Goal: Task Accomplishment & Management: Manage account settings

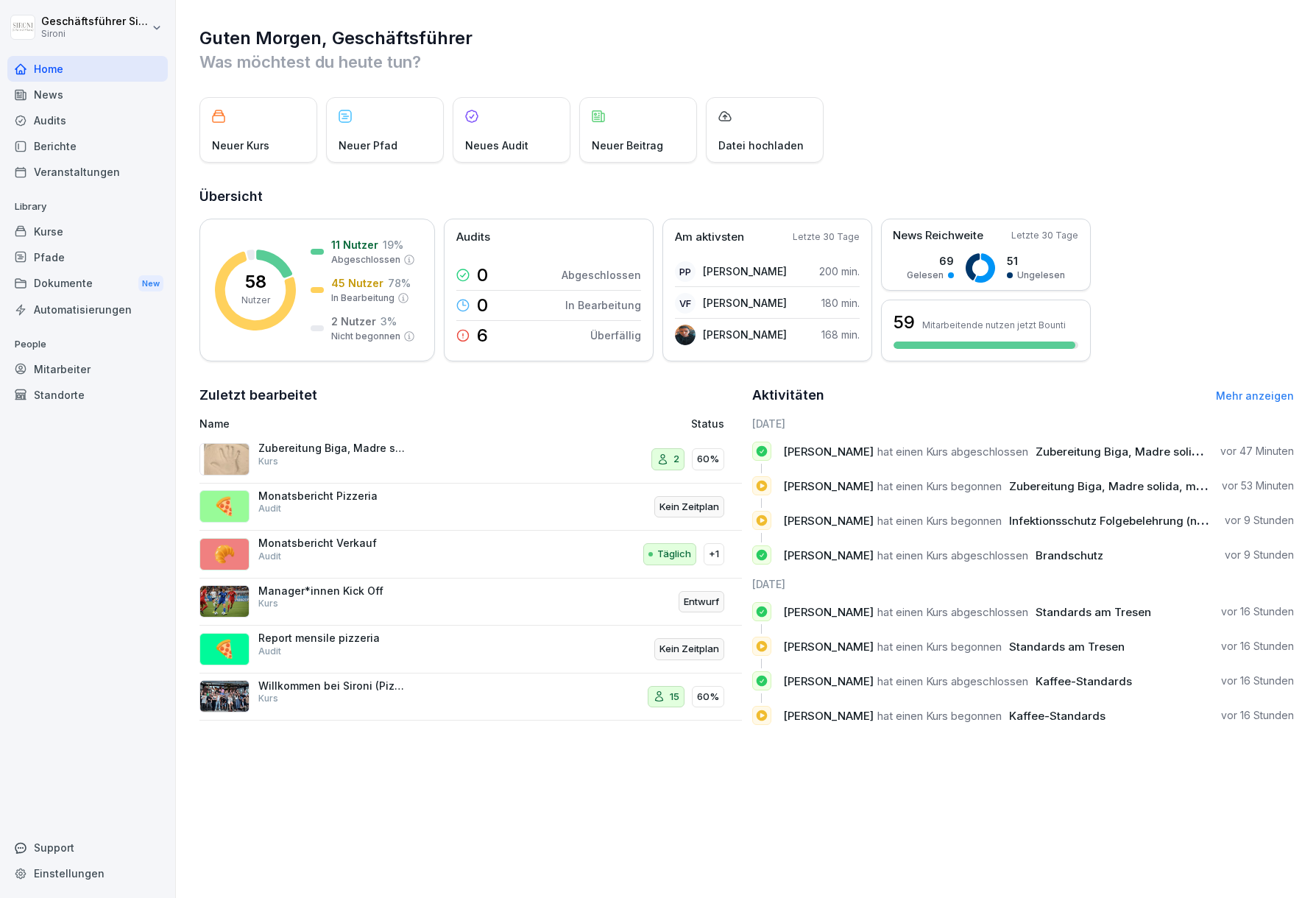
click at [79, 368] on div "Mitarbeiter" at bounding box center [87, 368] width 161 height 26
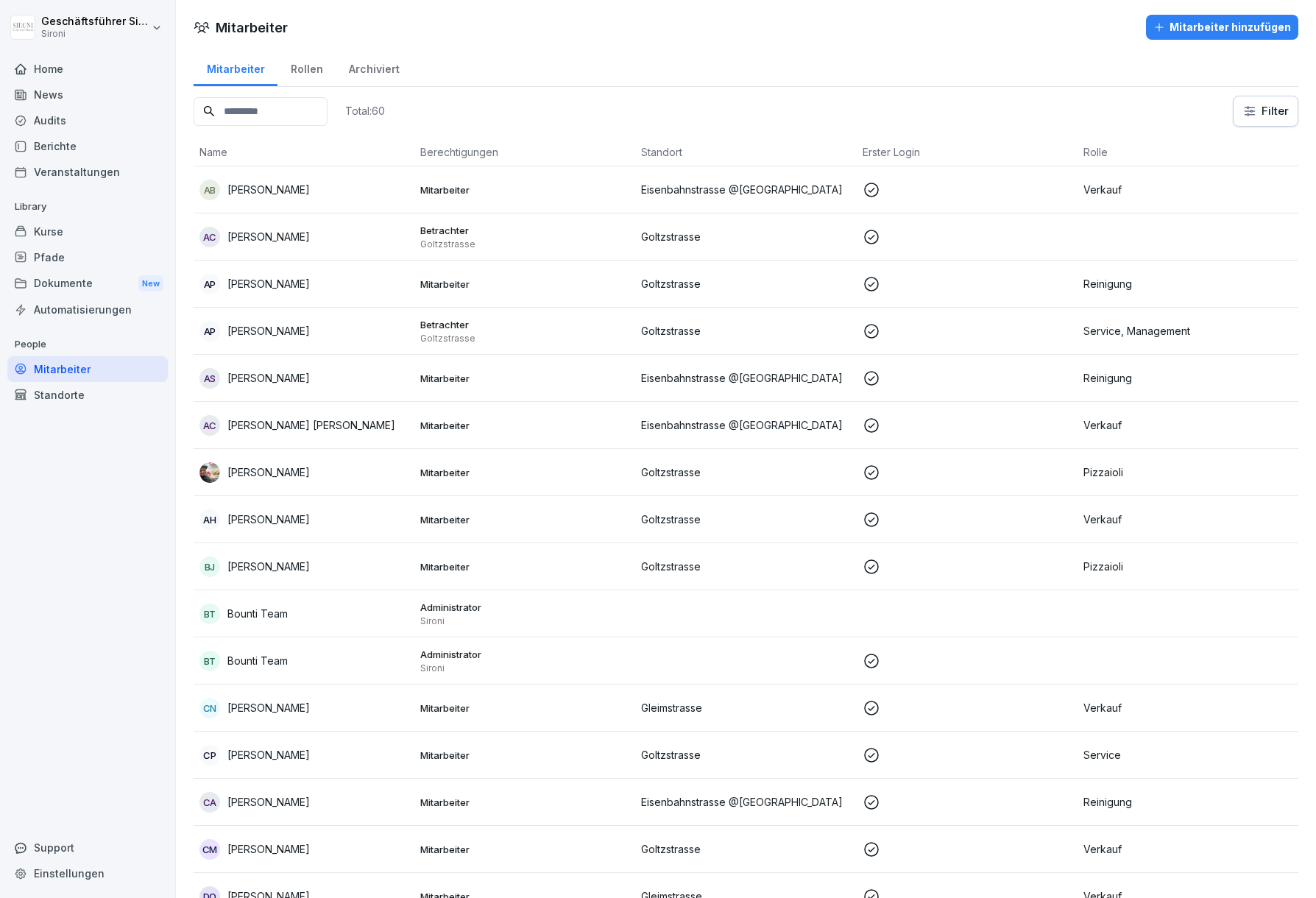
click at [67, 71] on div "Home" at bounding box center [87, 68] width 161 height 26
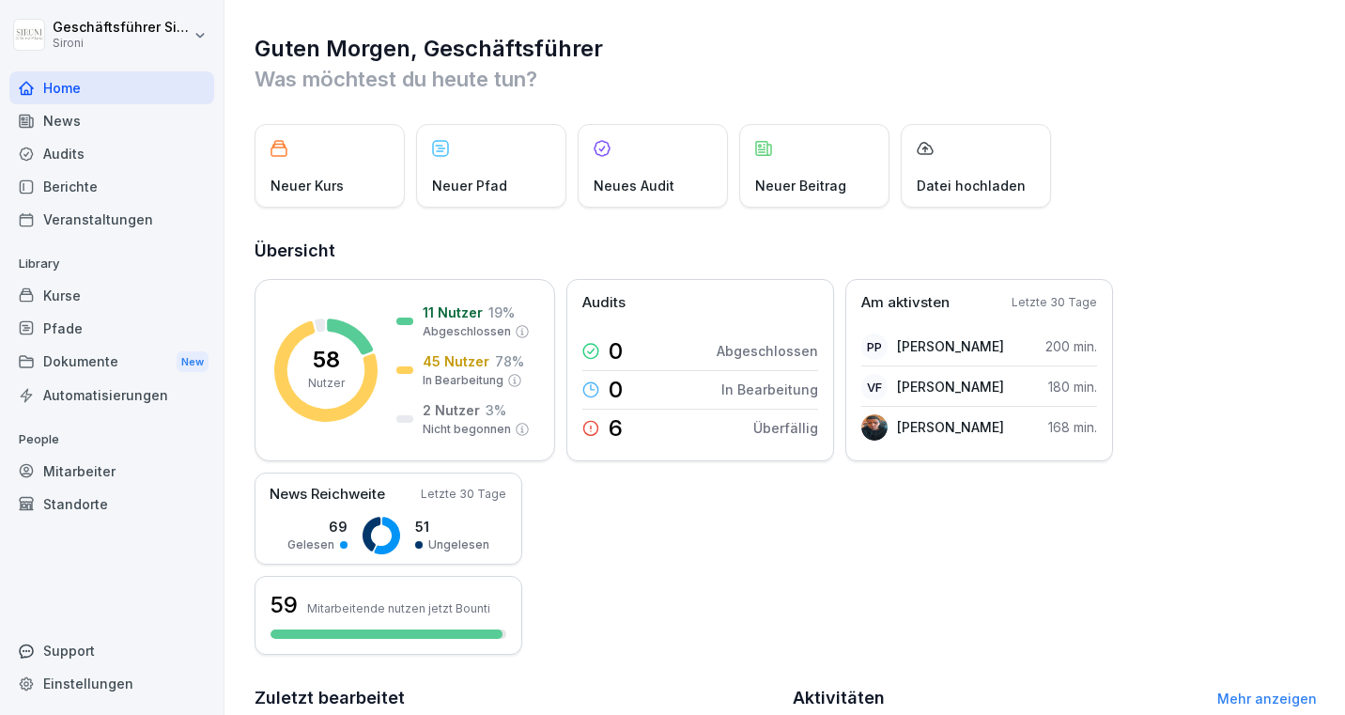
click at [67, 306] on div "Kurse" at bounding box center [111, 295] width 205 height 33
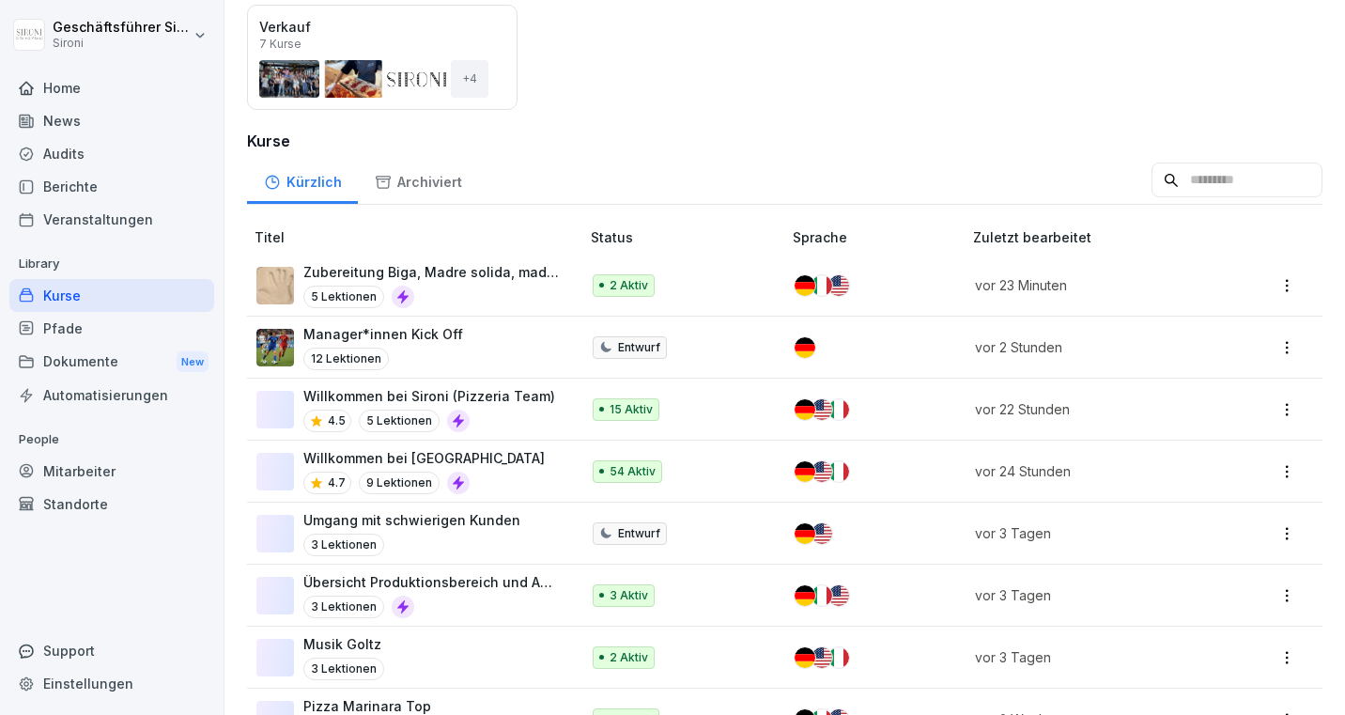
scroll to position [375, 0]
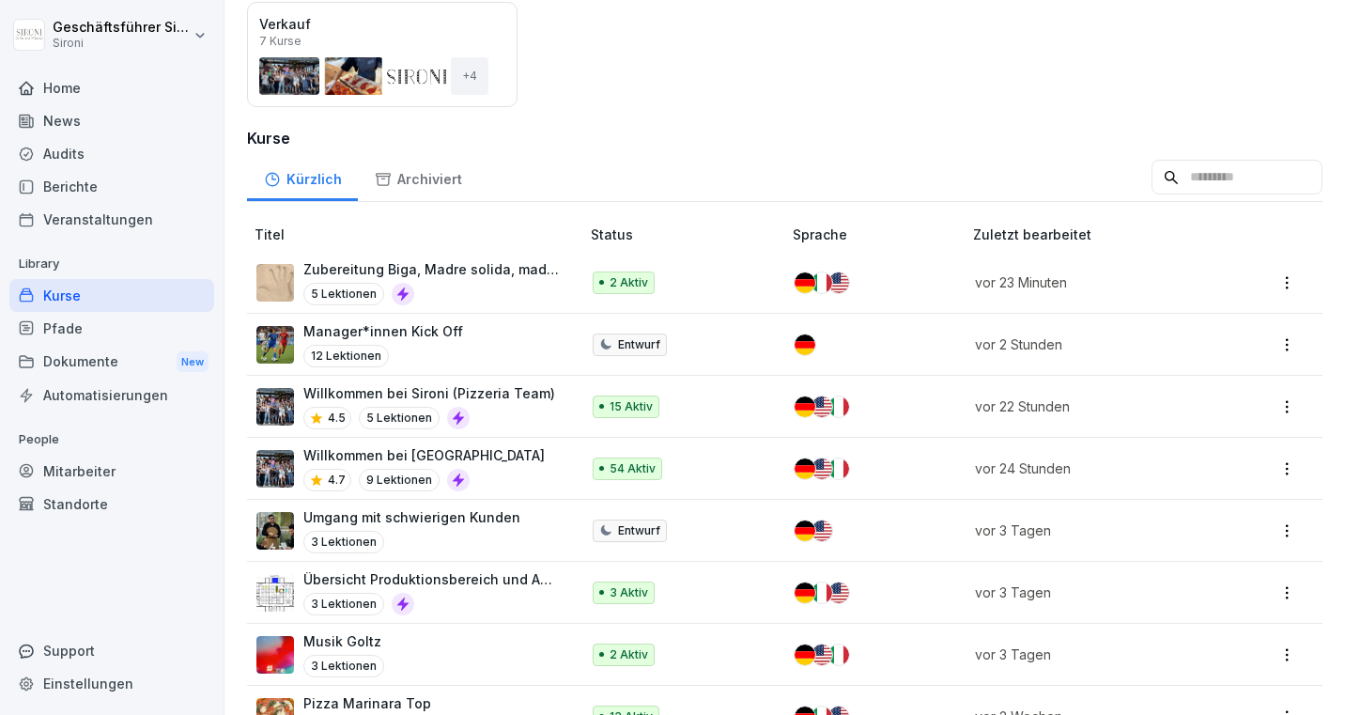
click at [484, 330] on div "Manager*innen Kick Off 12 Lektionen" at bounding box center [408, 344] width 304 height 46
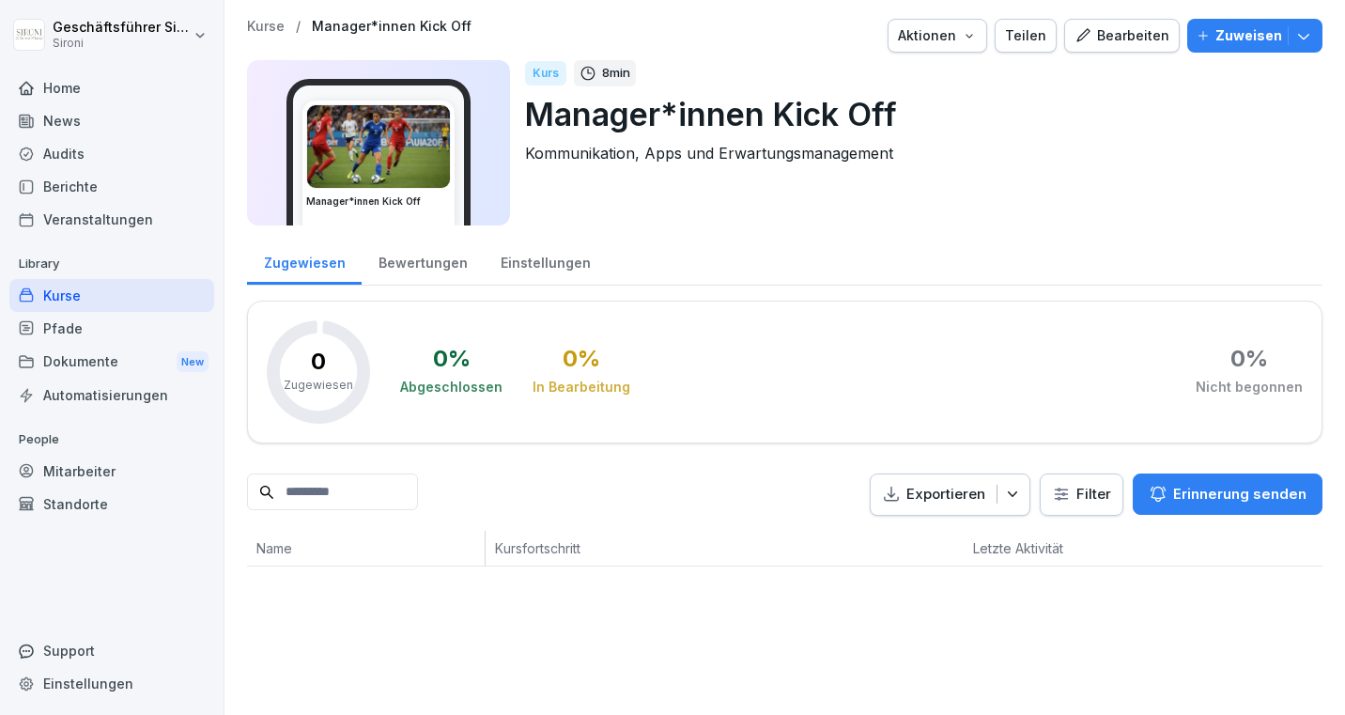
click at [1110, 41] on div "Bearbeiten" at bounding box center [1121, 35] width 95 height 21
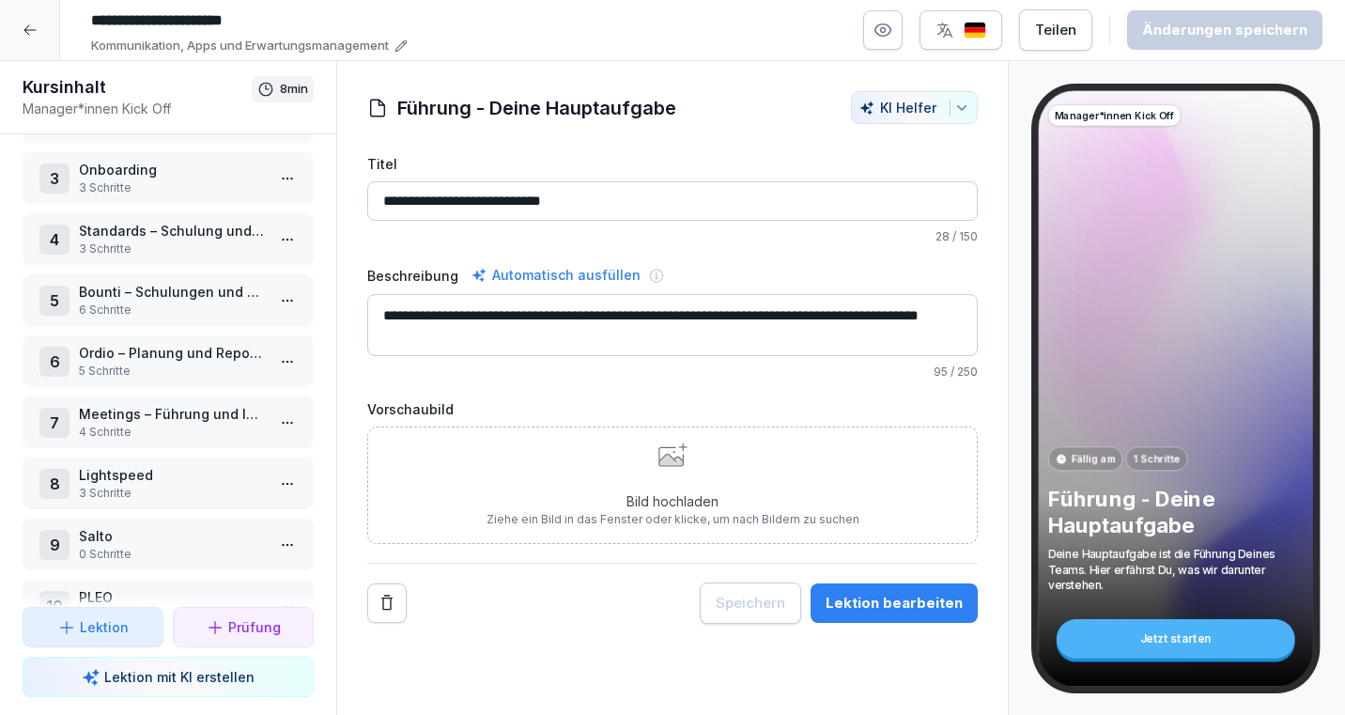
scroll to position [123, 0]
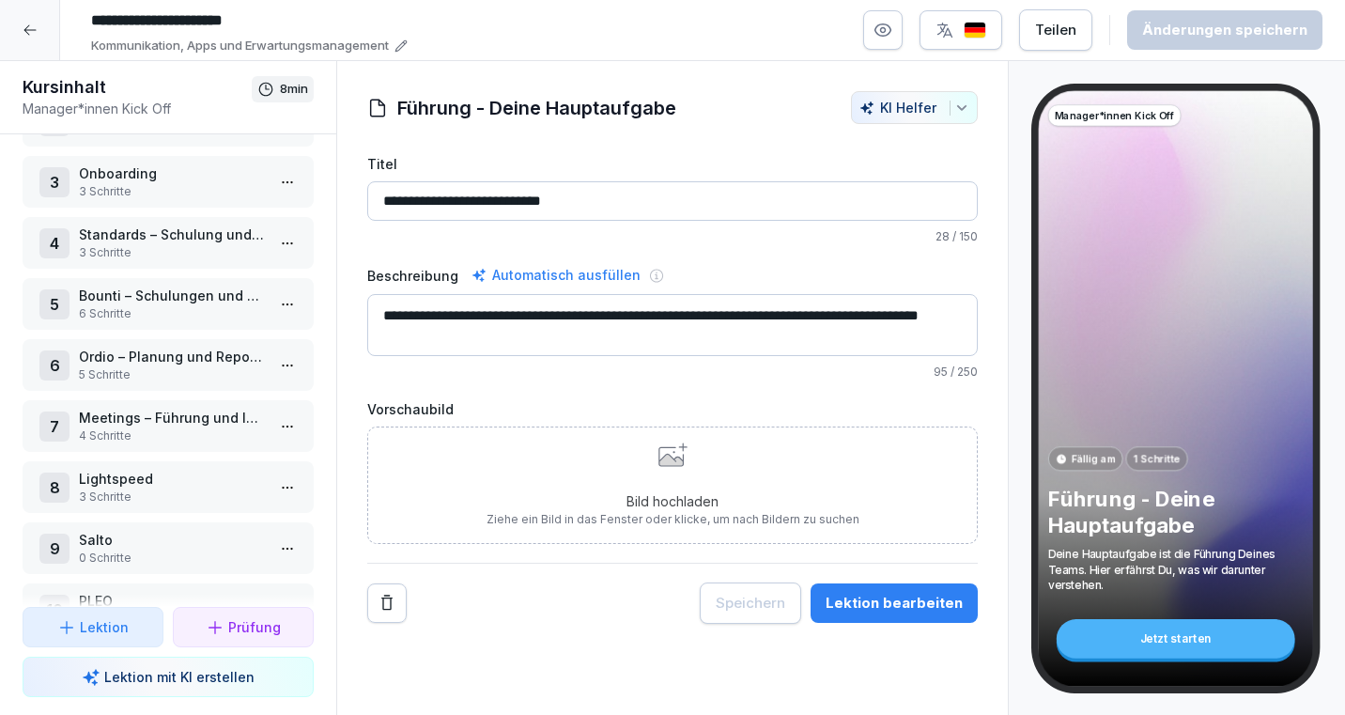
click at [170, 291] on p "Bounti – Schulungen und Überblick über Wissenstand" at bounding box center [172, 295] width 186 height 20
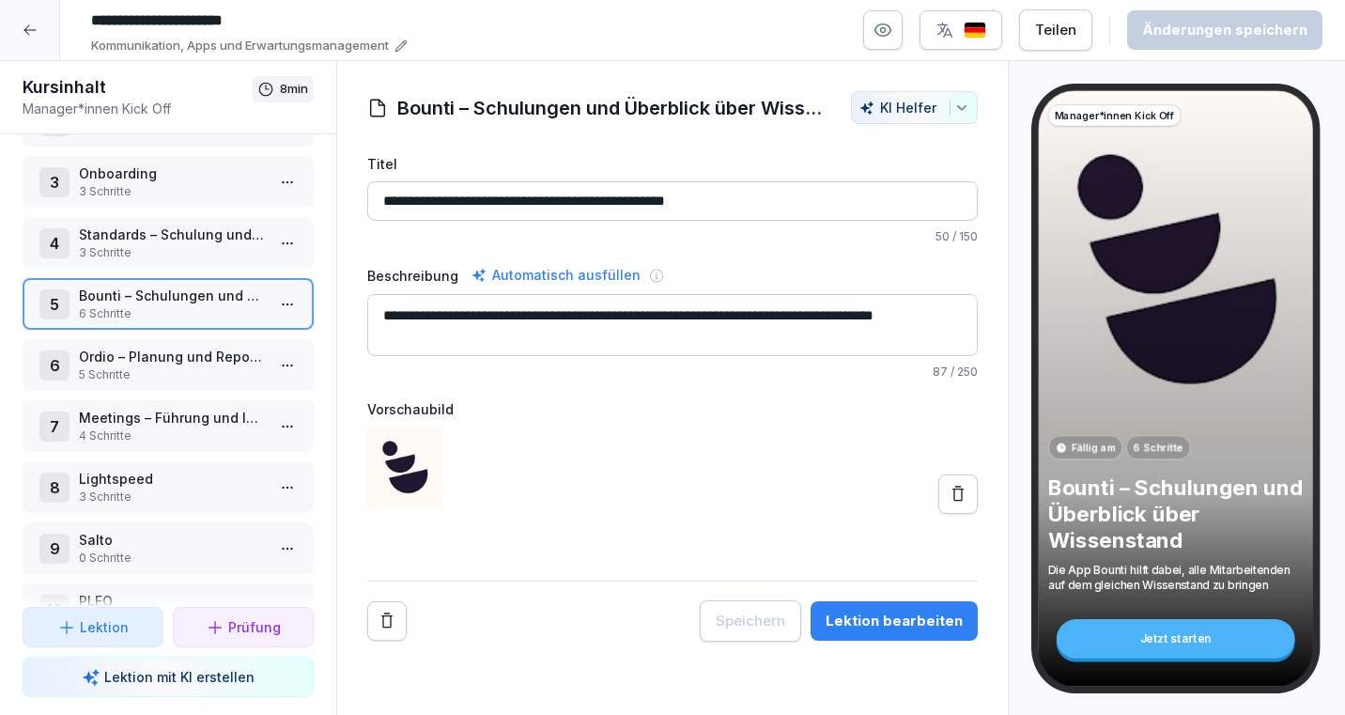
click at [179, 288] on p "Bounti – Schulungen und Überblick über Wissenstand" at bounding box center [172, 295] width 186 height 20
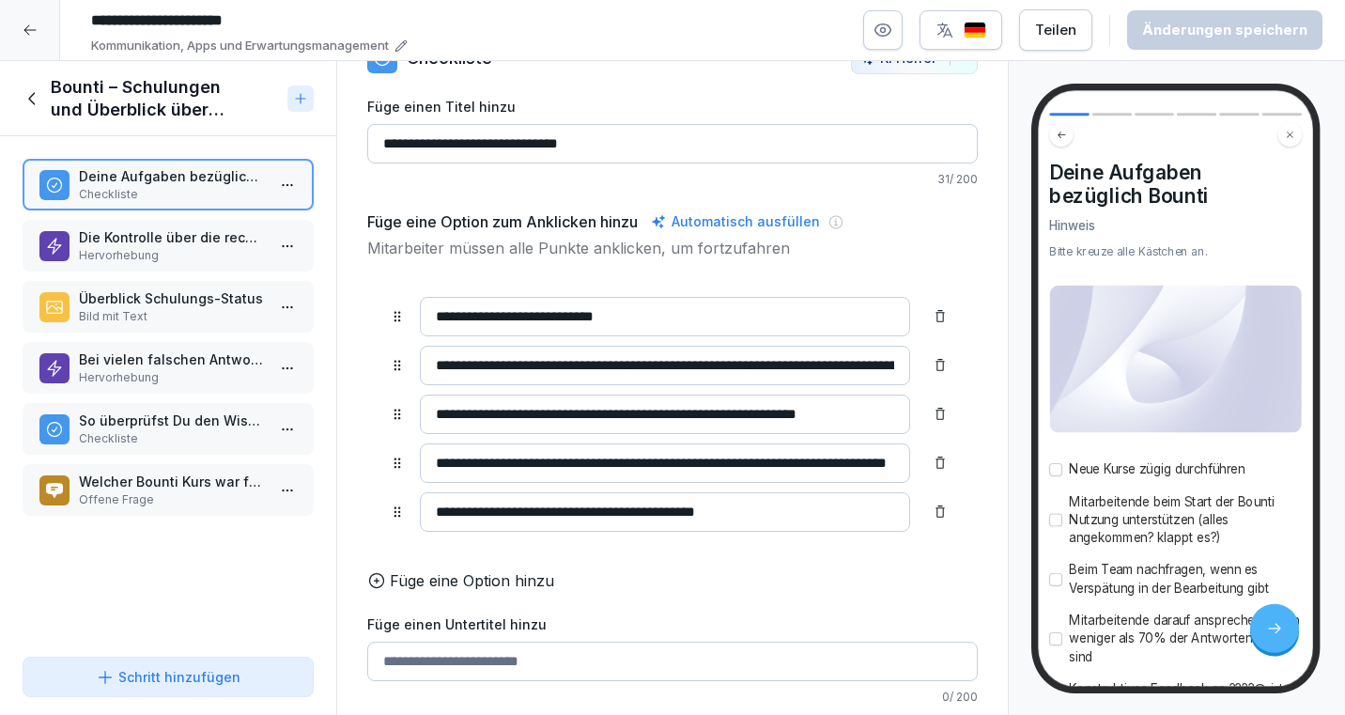
scroll to position [52, 0]
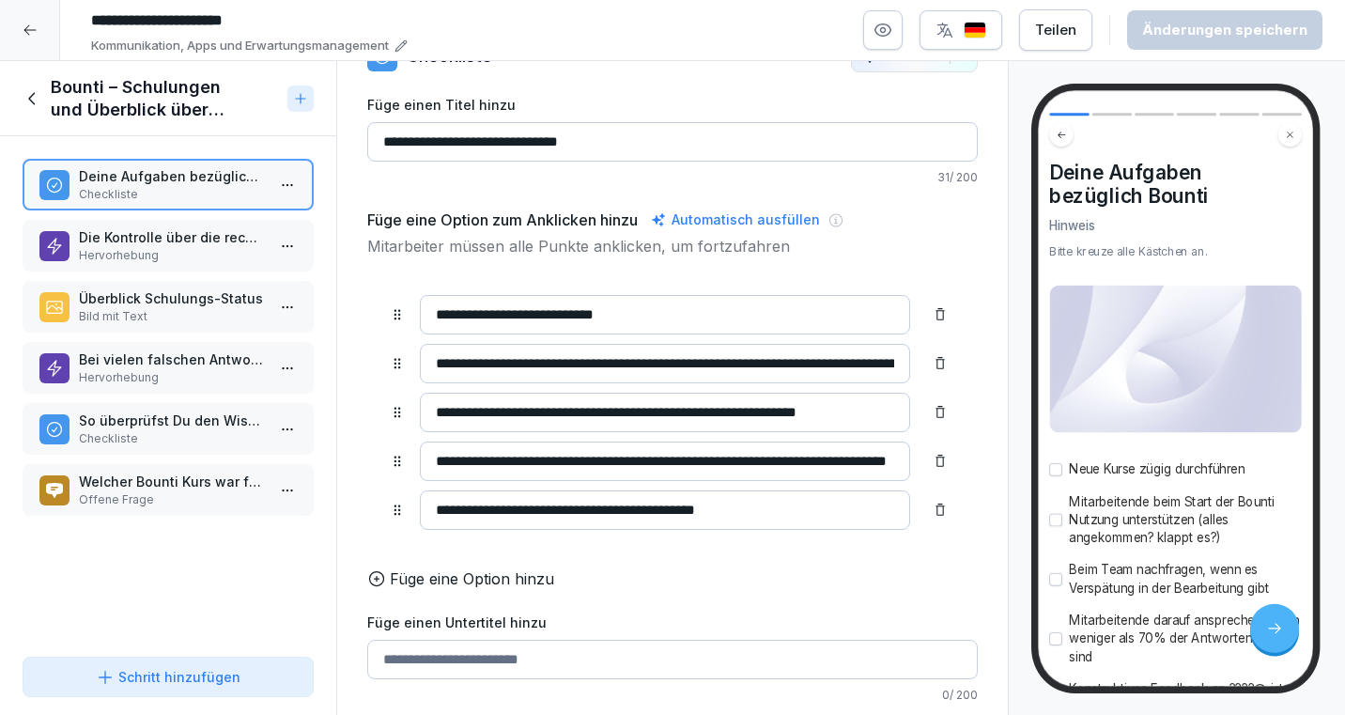
click at [180, 252] on p "Hervorhebung" at bounding box center [172, 255] width 186 height 17
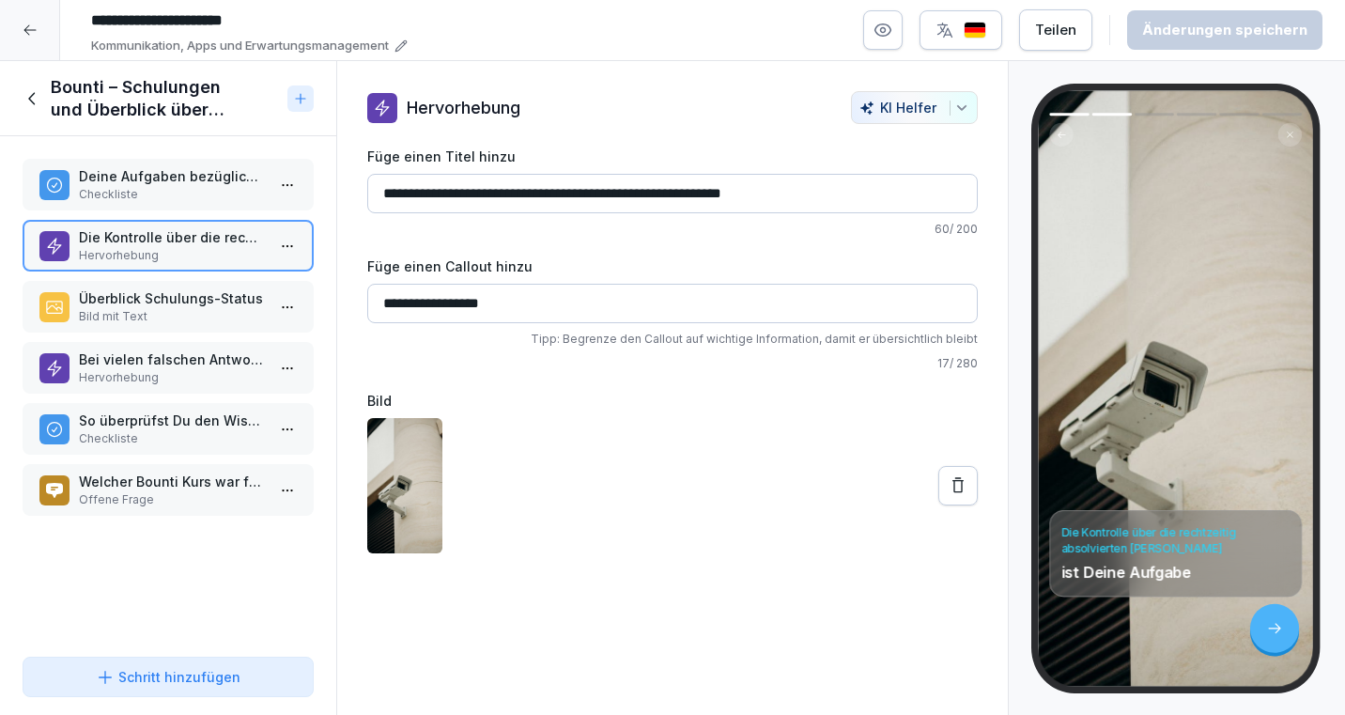
click at [165, 309] on p "Bild mit Text" at bounding box center [172, 316] width 186 height 17
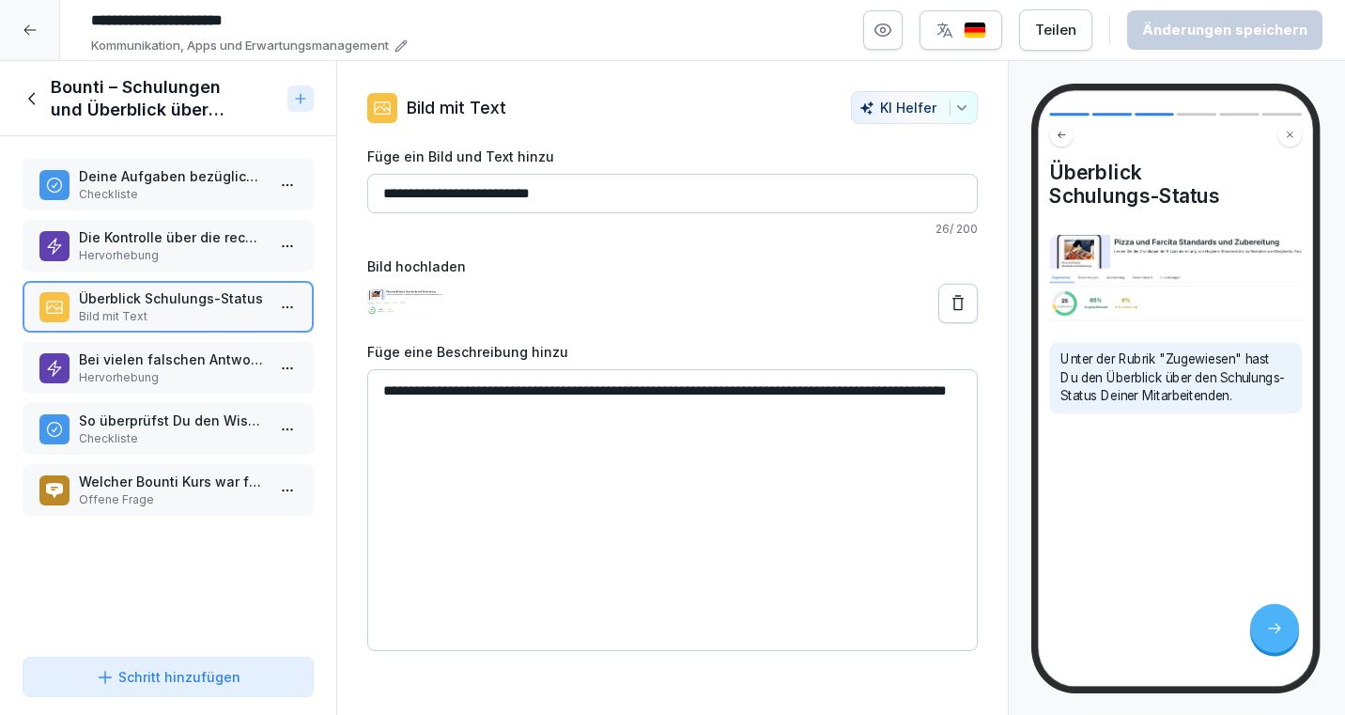
click at [184, 258] on p "Hervorhebung" at bounding box center [172, 255] width 186 height 17
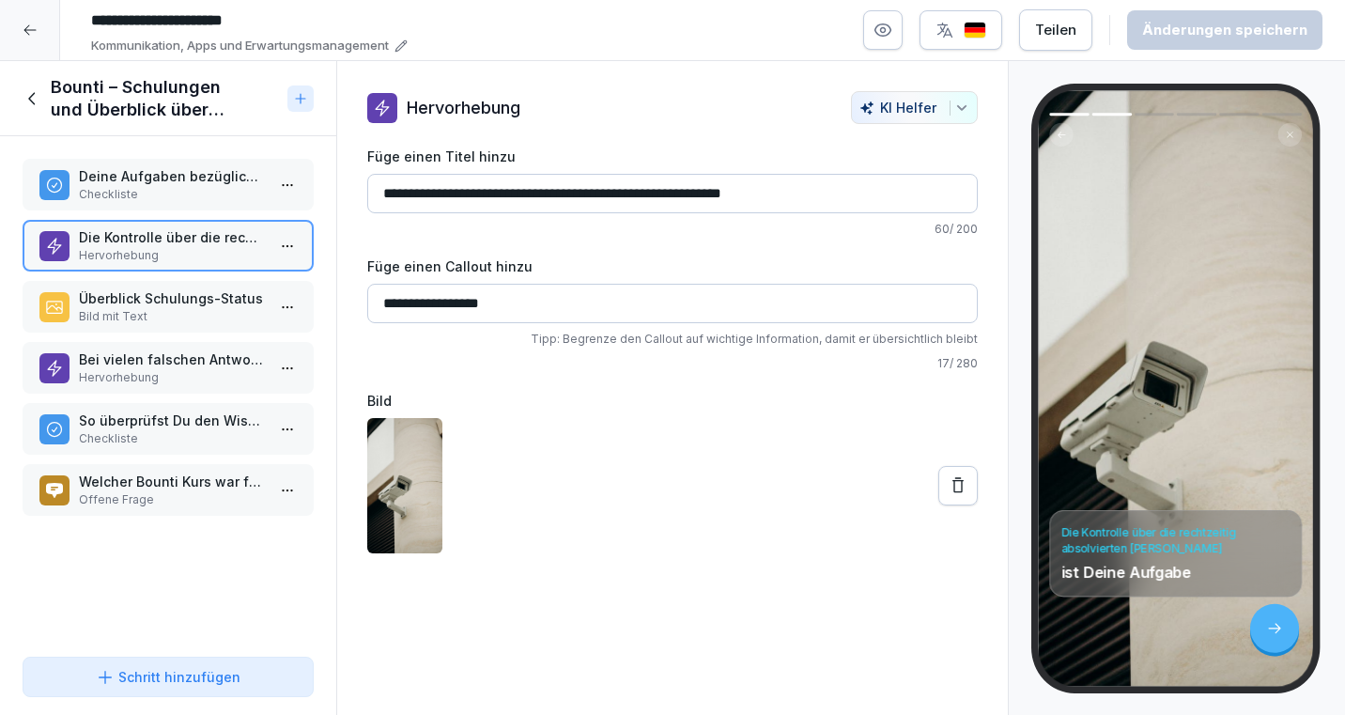
click at [145, 379] on p "Hervorhebung" at bounding box center [172, 377] width 186 height 17
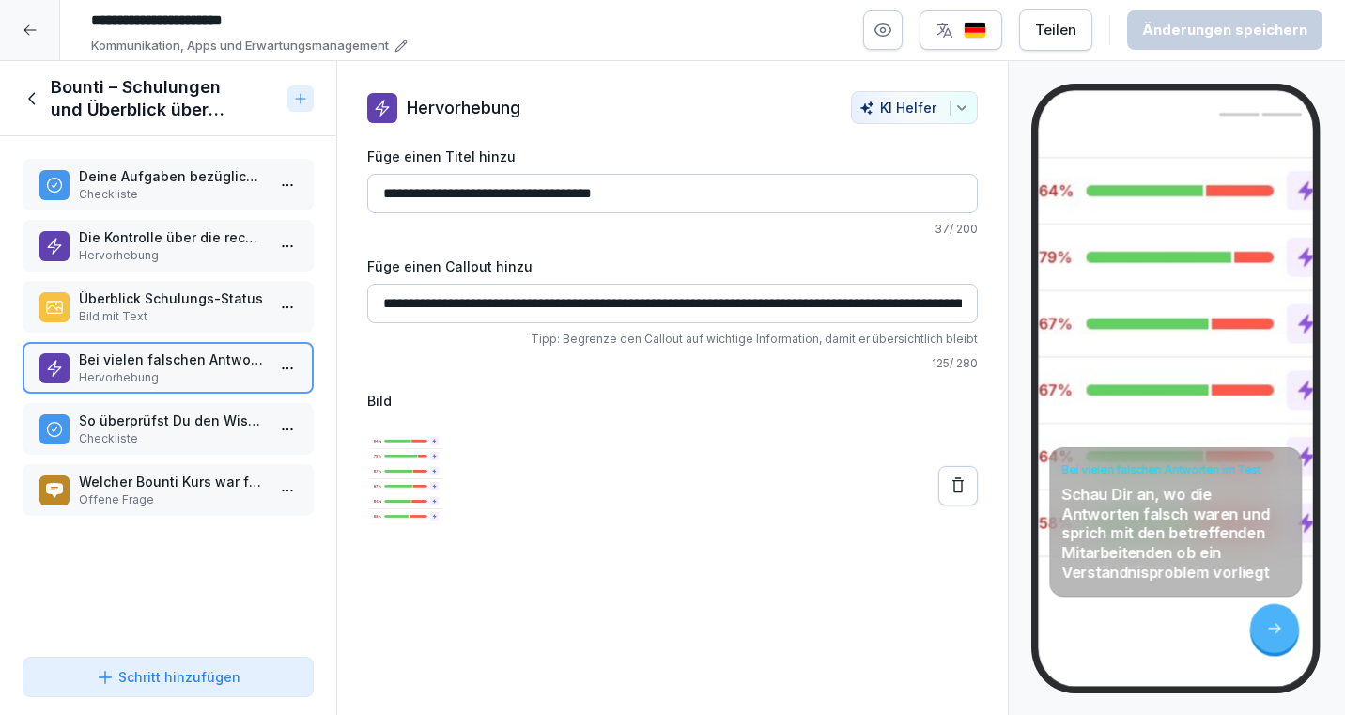
click at [127, 421] on p "So überprüfst Du den Wissenstand Deiner Mitarbeitenden über Bounti" at bounding box center [172, 420] width 186 height 20
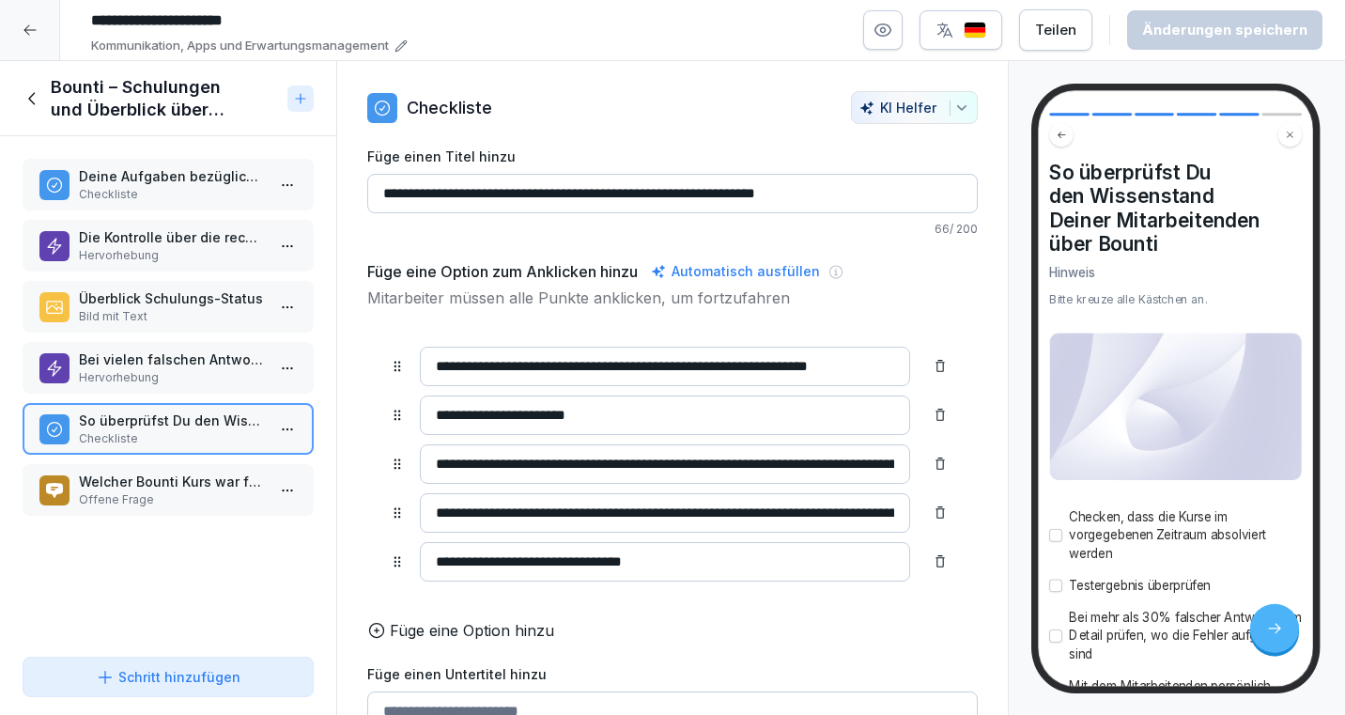
click at [147, 499] on p "Offene Frage" at bounding box center [172, 499] width 186 height 17
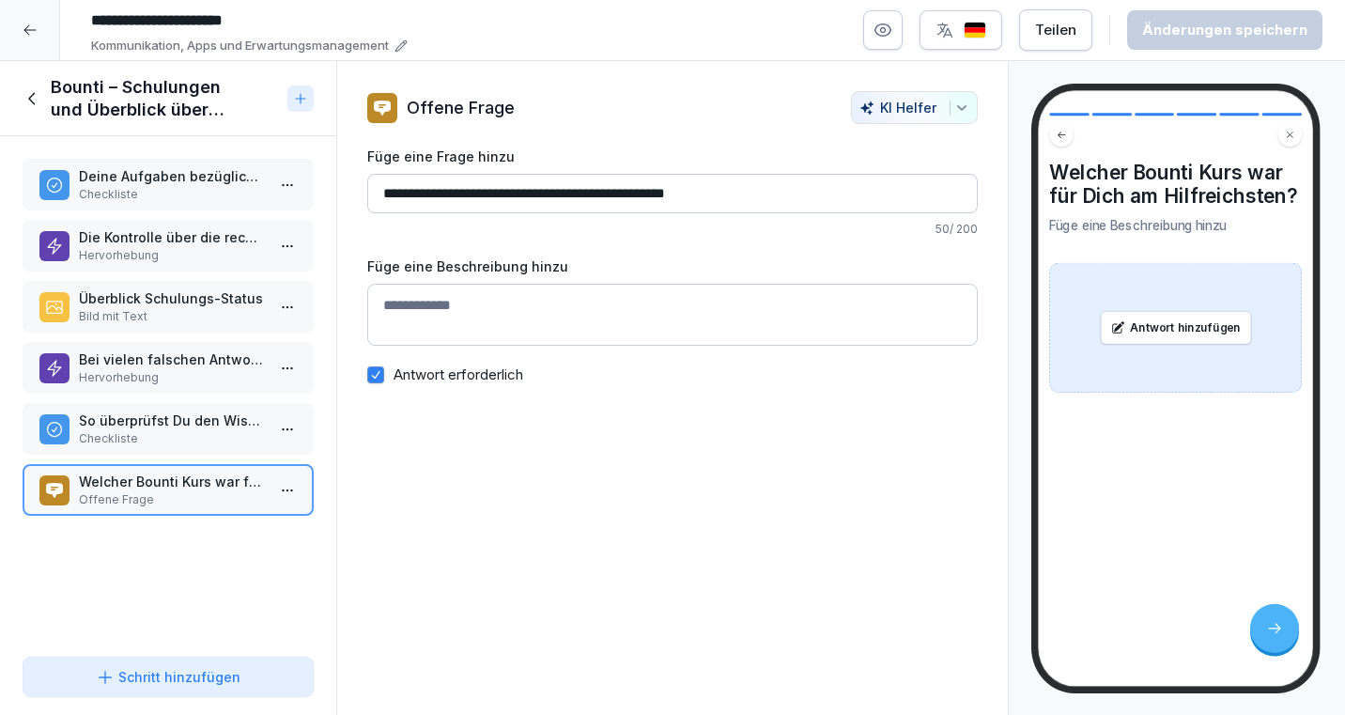
click at [146, 431] on p "Checkliste" at bounding box center [172, 438] width 186 height 17
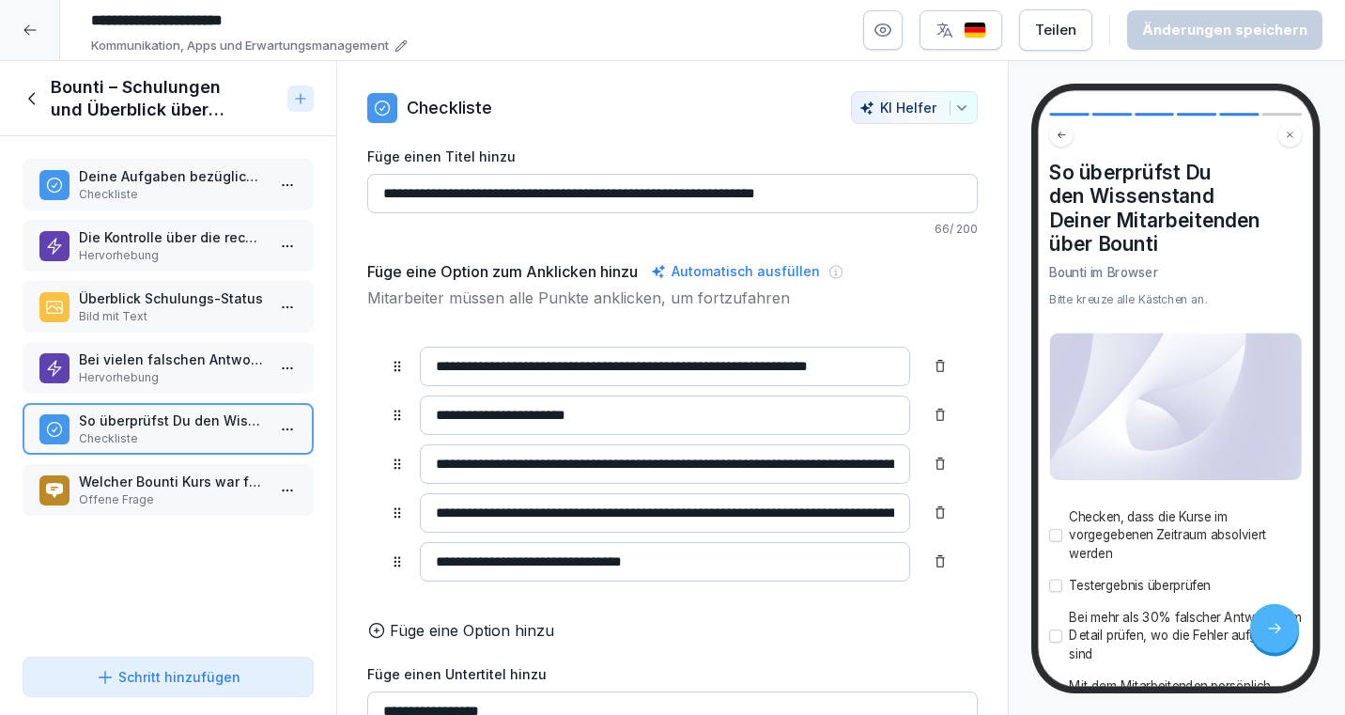
scroll to position [207, 0]
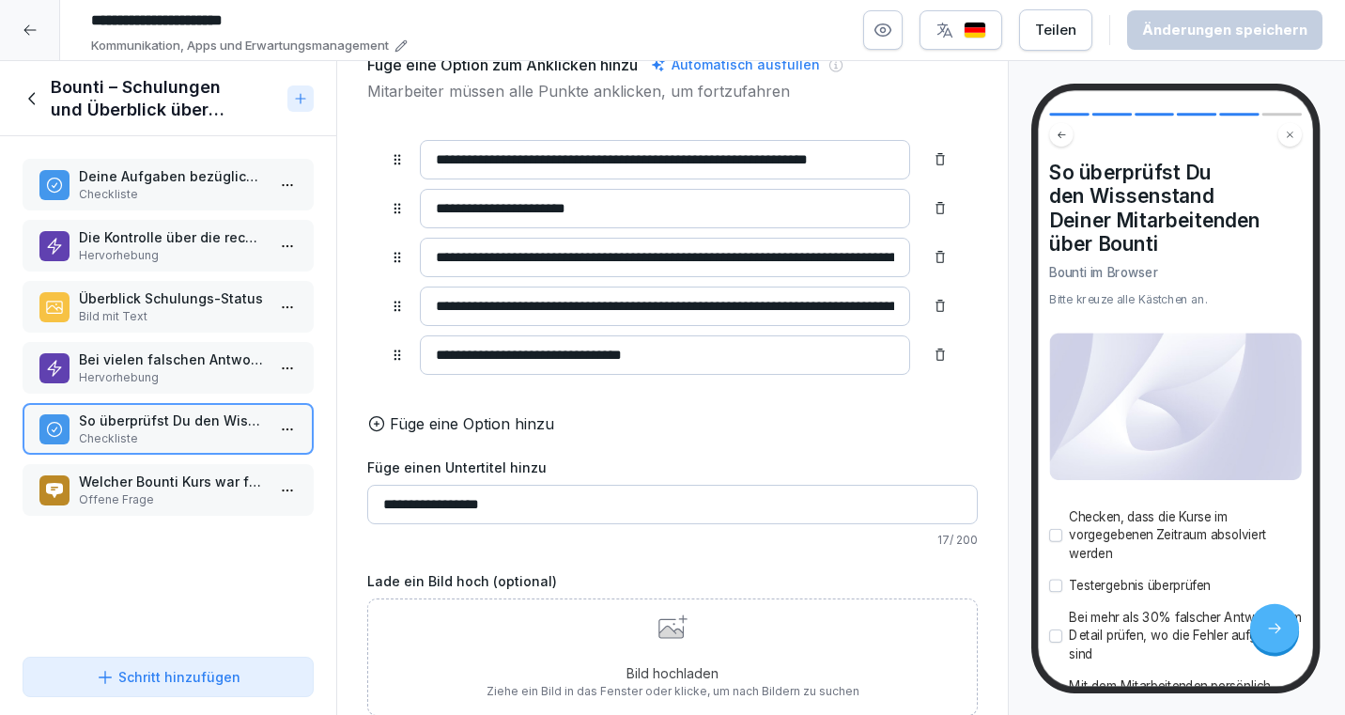
click at [31, 91] on icon at bounding box center [33, 98] width 21 height 21
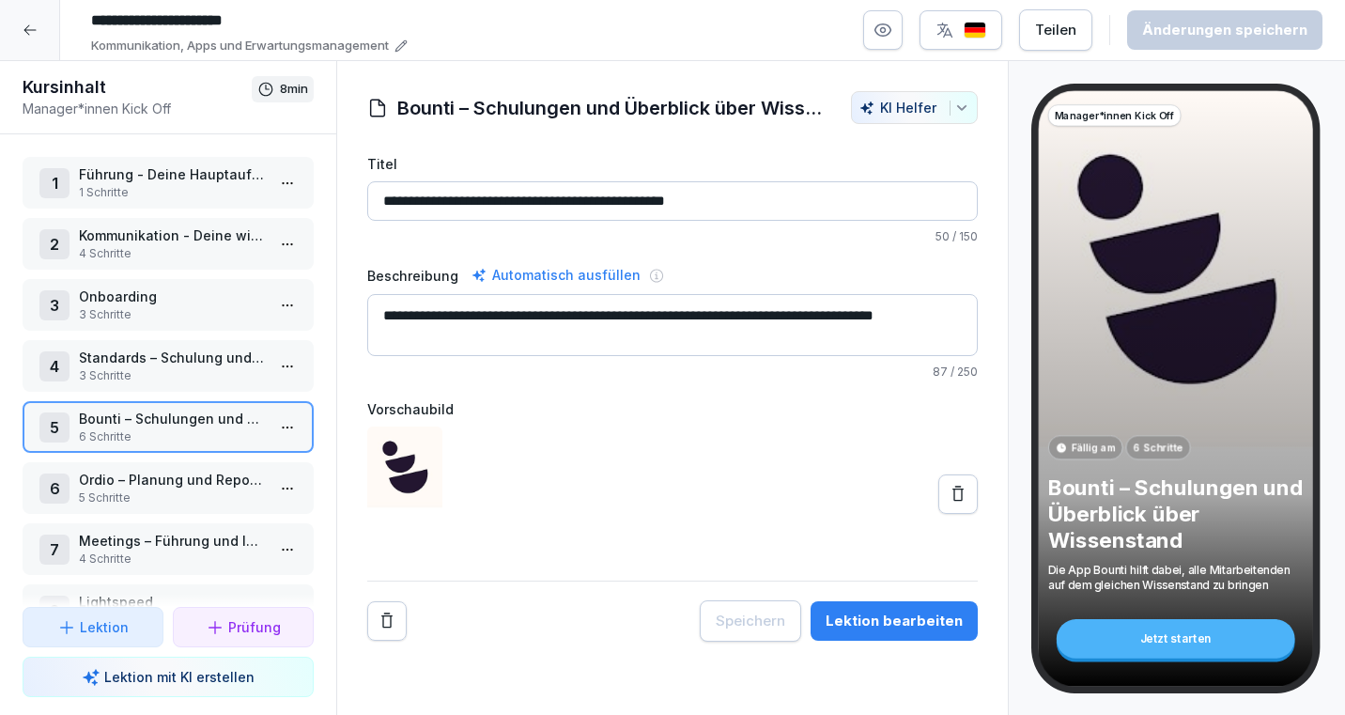
click at [18, 24] on div at bounding box center [30, 30] width 60 height 60
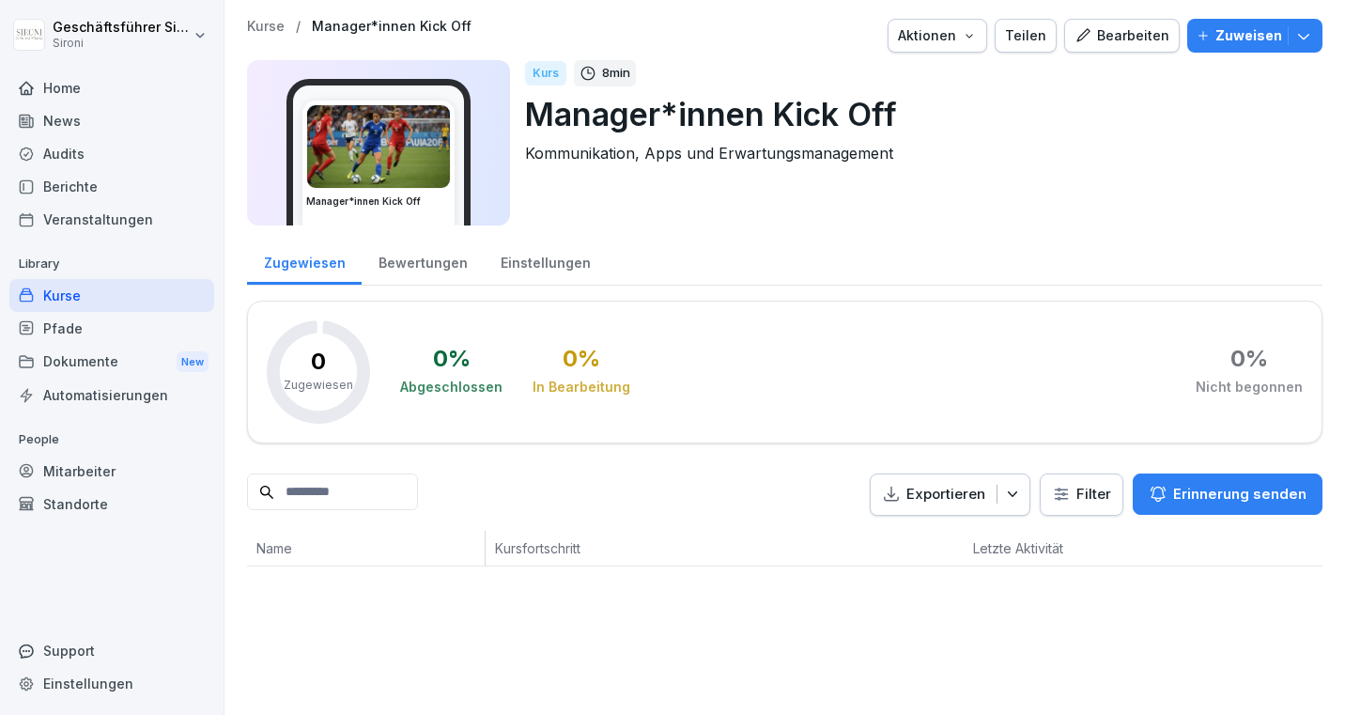
click at [1244, 32] on p "Zuweisen" at bounding box center [1248, 35] width 67 height 21
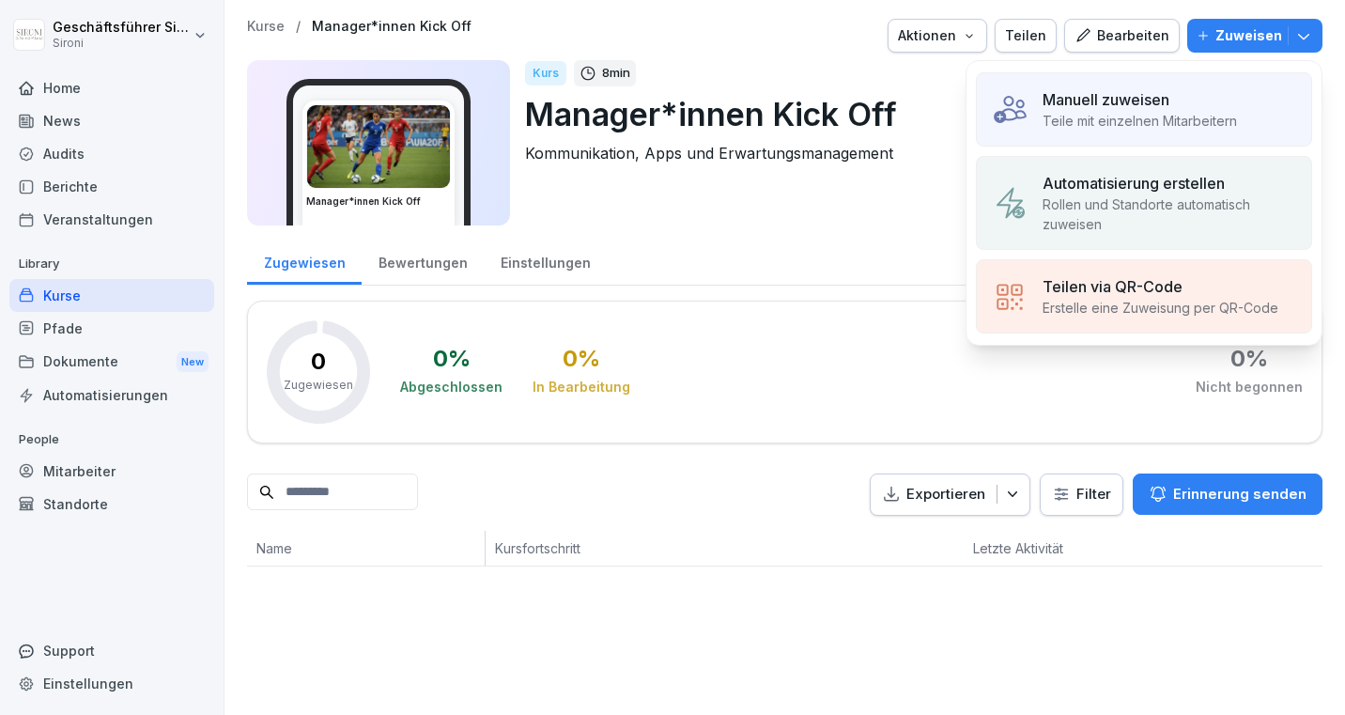
click at [1166, 109] on p "Manuell zuweisen" at bounding box center [1105, 99] width 127 height 23
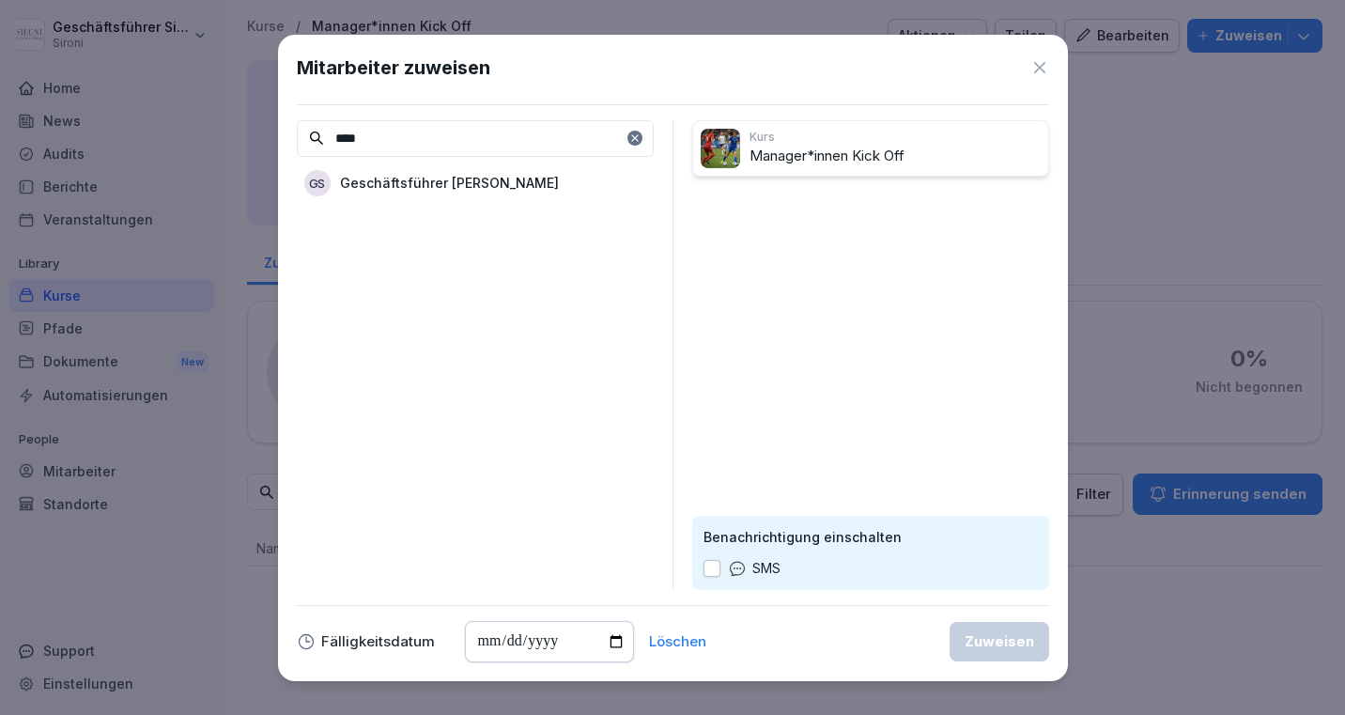
click at [452, 135] on input "****" at bounding box center [475, 138] width 357 height 37
type input "*"
type input "***"
click at [406, 171] on div "GS Geschäftsführer Sironi" at bounding box center [475, 183] width 357 height 34
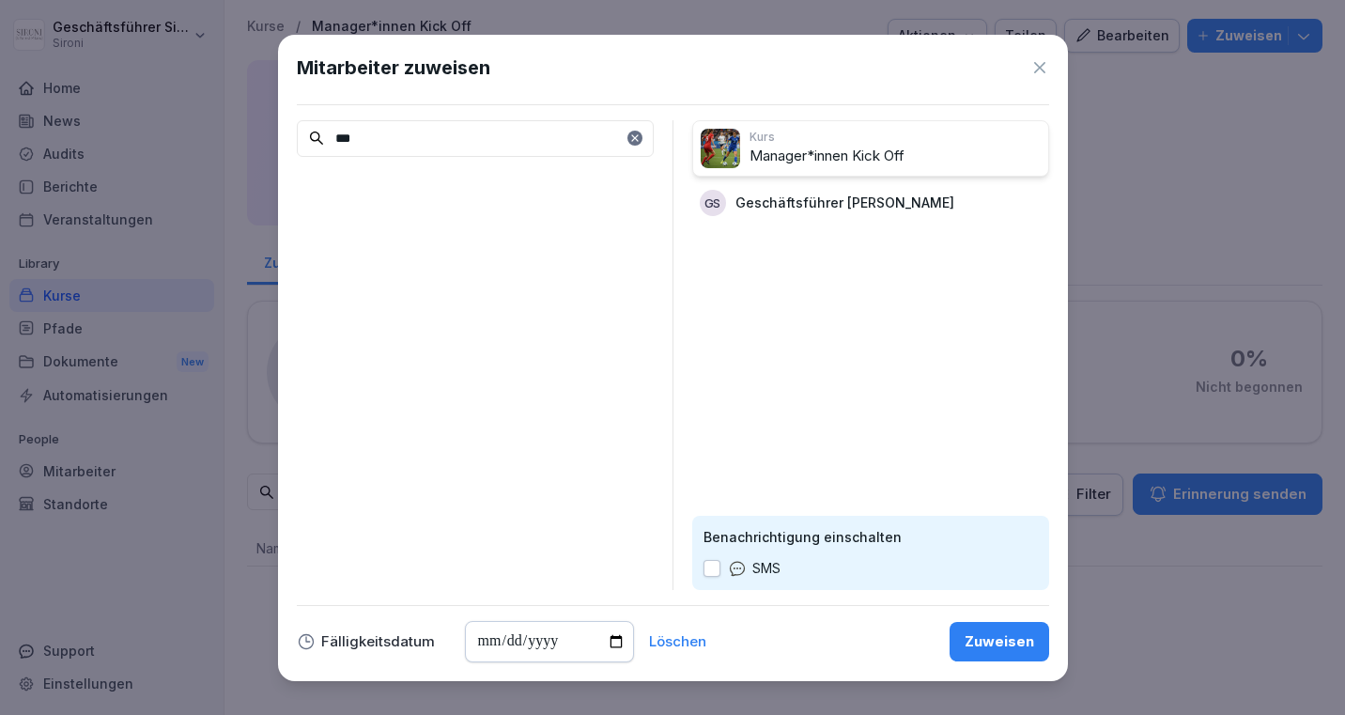
click at [988, 648] on div "Zuweisen" at bounding box center [998, 641] width 69 height 21
click at [1008, 638] on div "Zuweisen" at bounding box center [998, 641] width 69 height 21
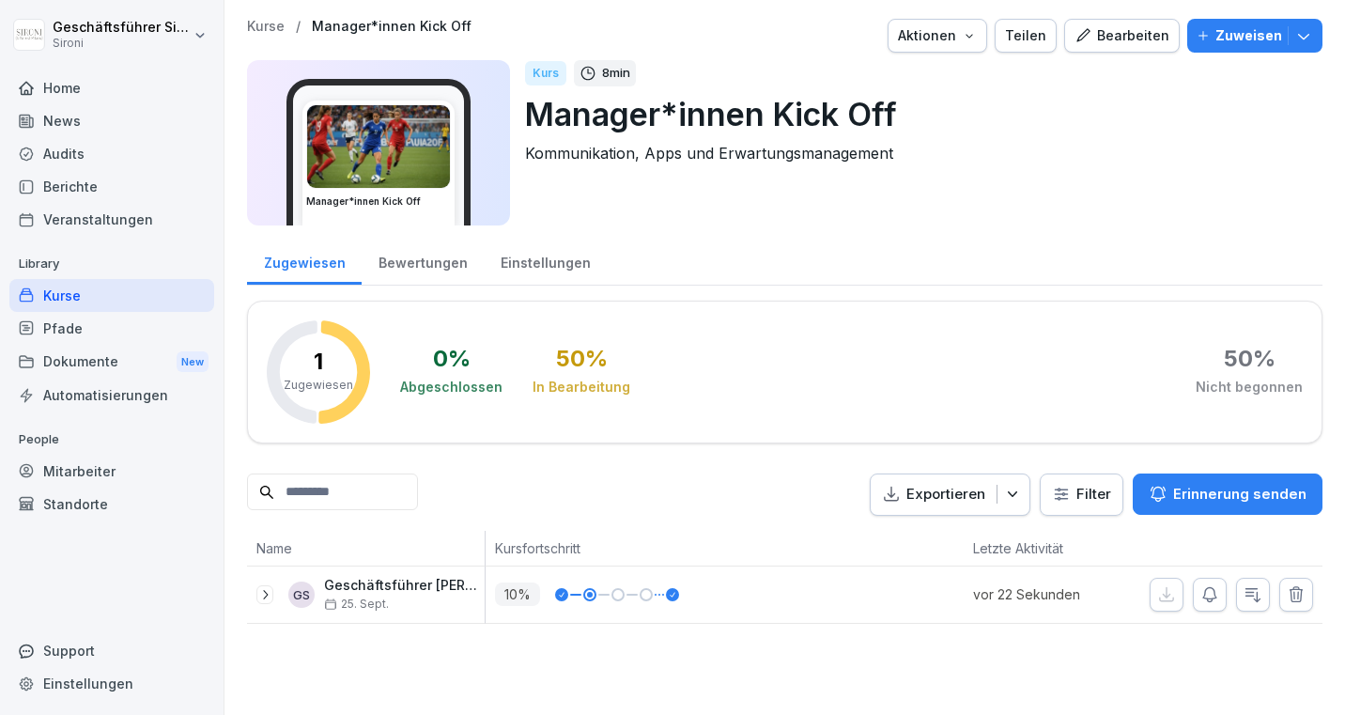
click at [67, 110] on div "News" at bounding box center [111, 120] width 205 height 33
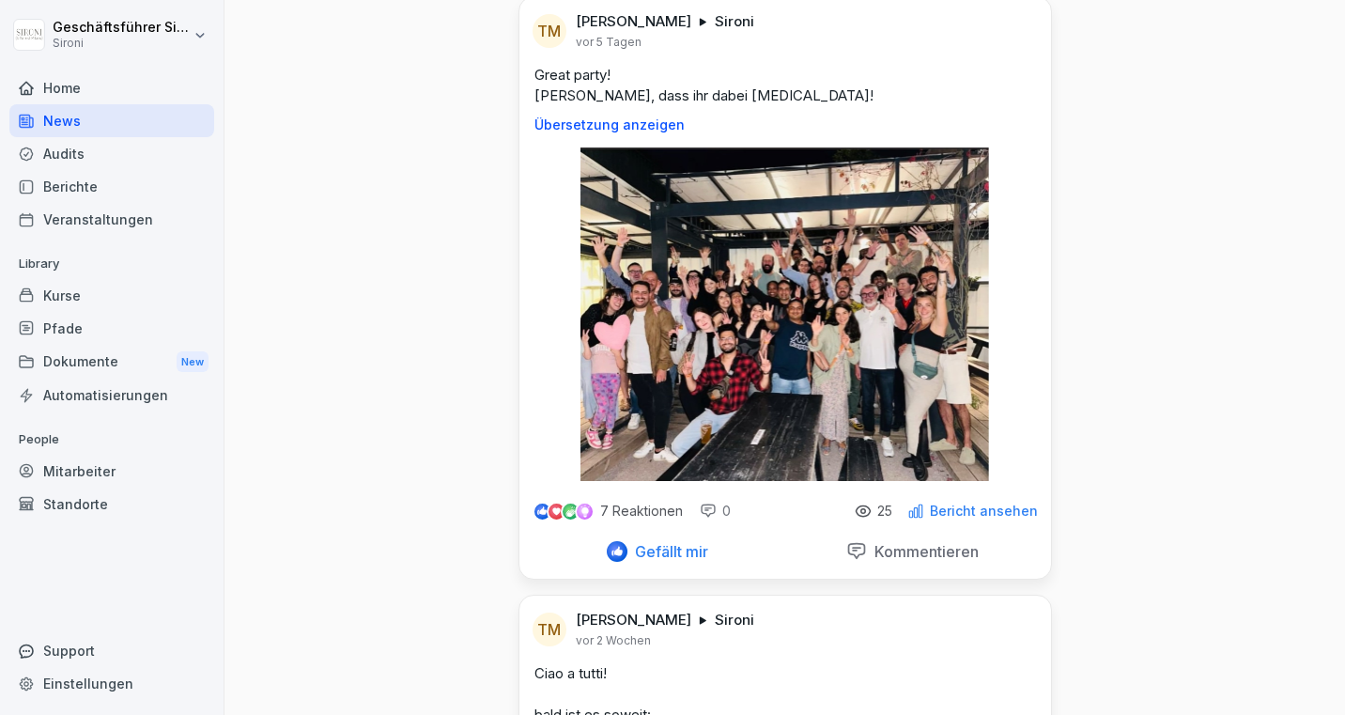
scroll to position [115, 0]
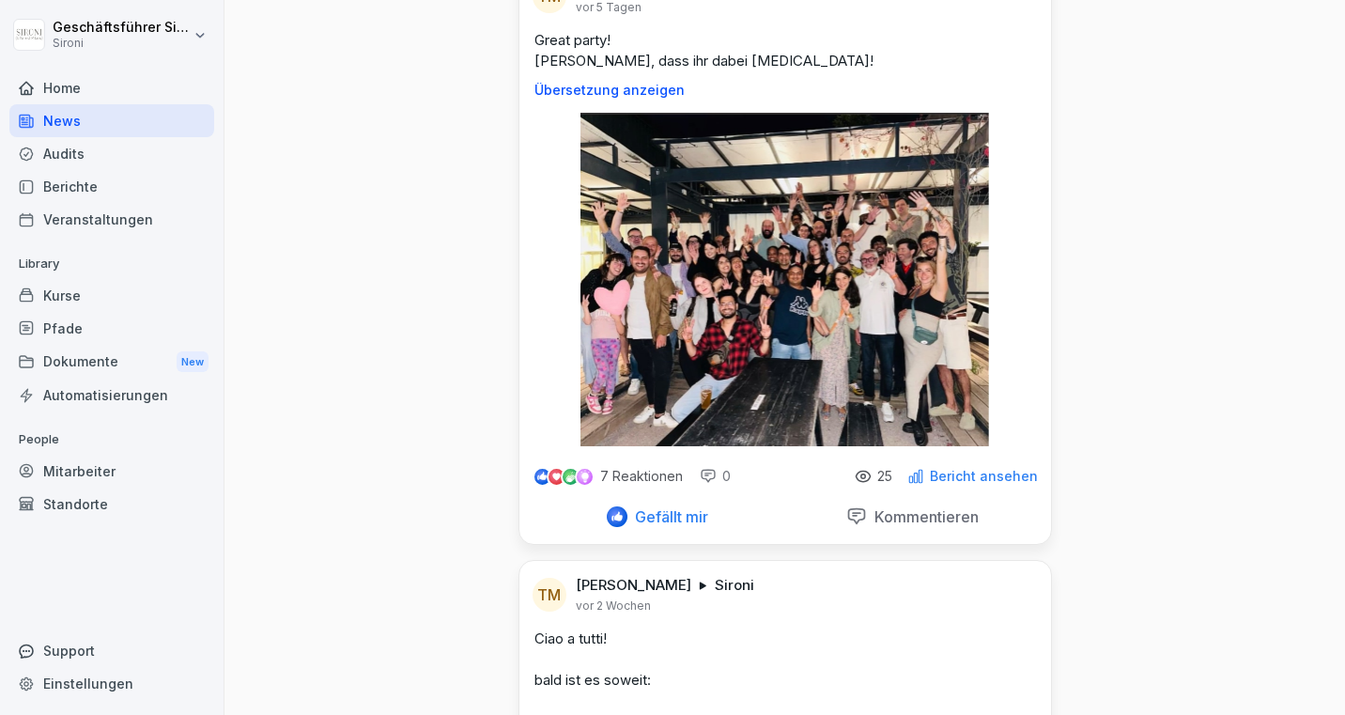
click at [992, 476] on p "Bericht ansehen" at bounding box center [984, 476] width 108 height 15
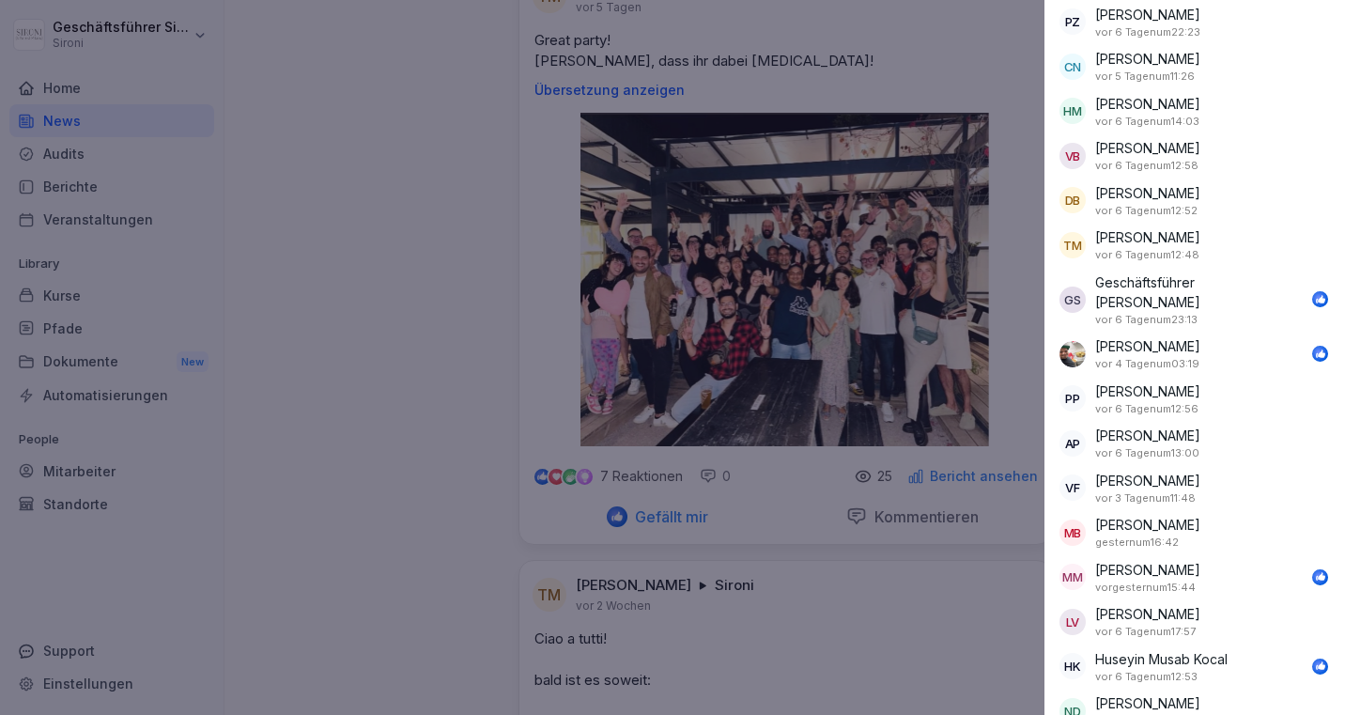
scroll to position [636, 0]
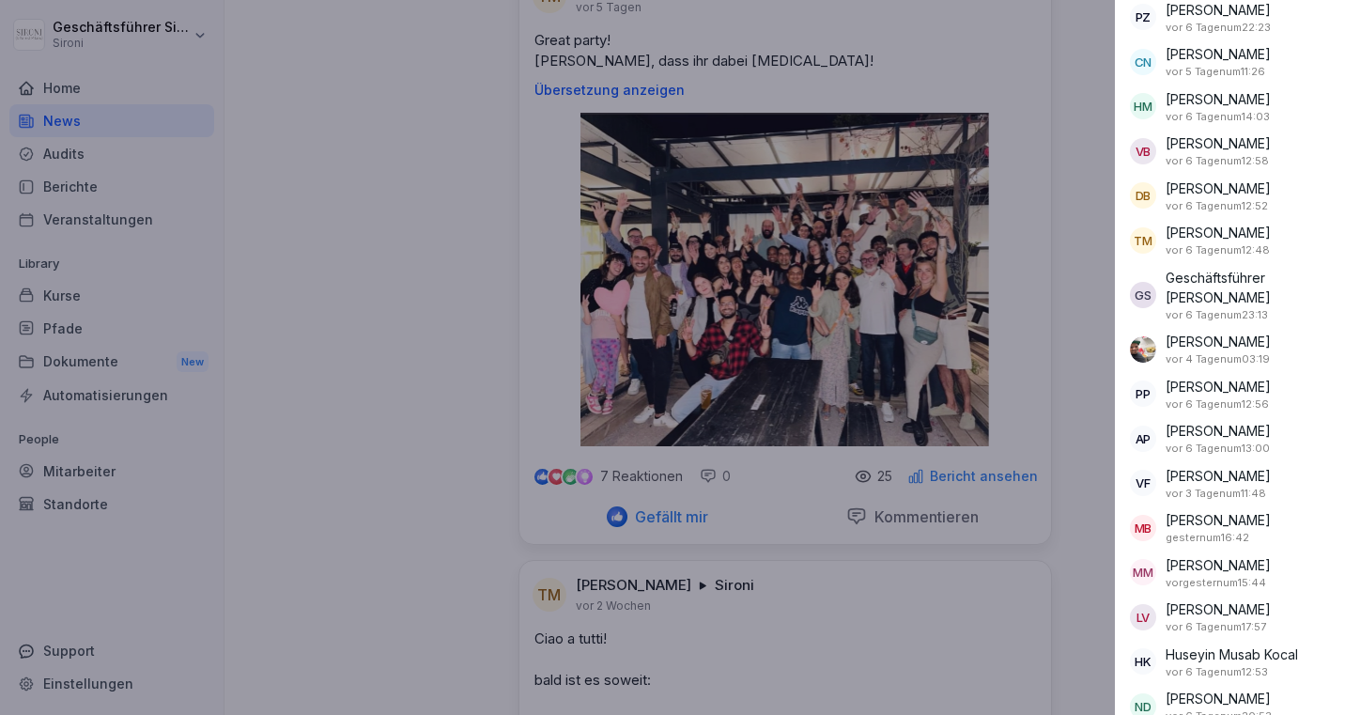
click at [303, 304] on div at bounding box center [672, 357] width 1345 height 715
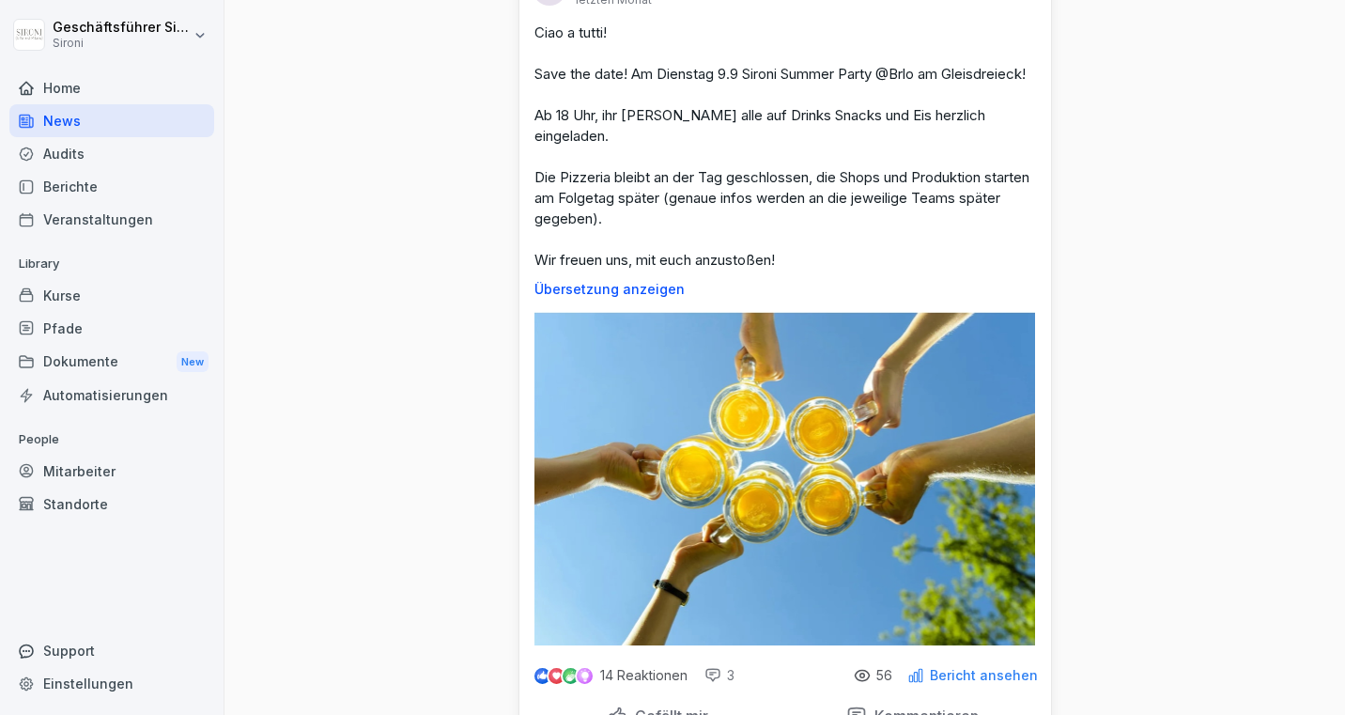
scroll to position [1488, 0]
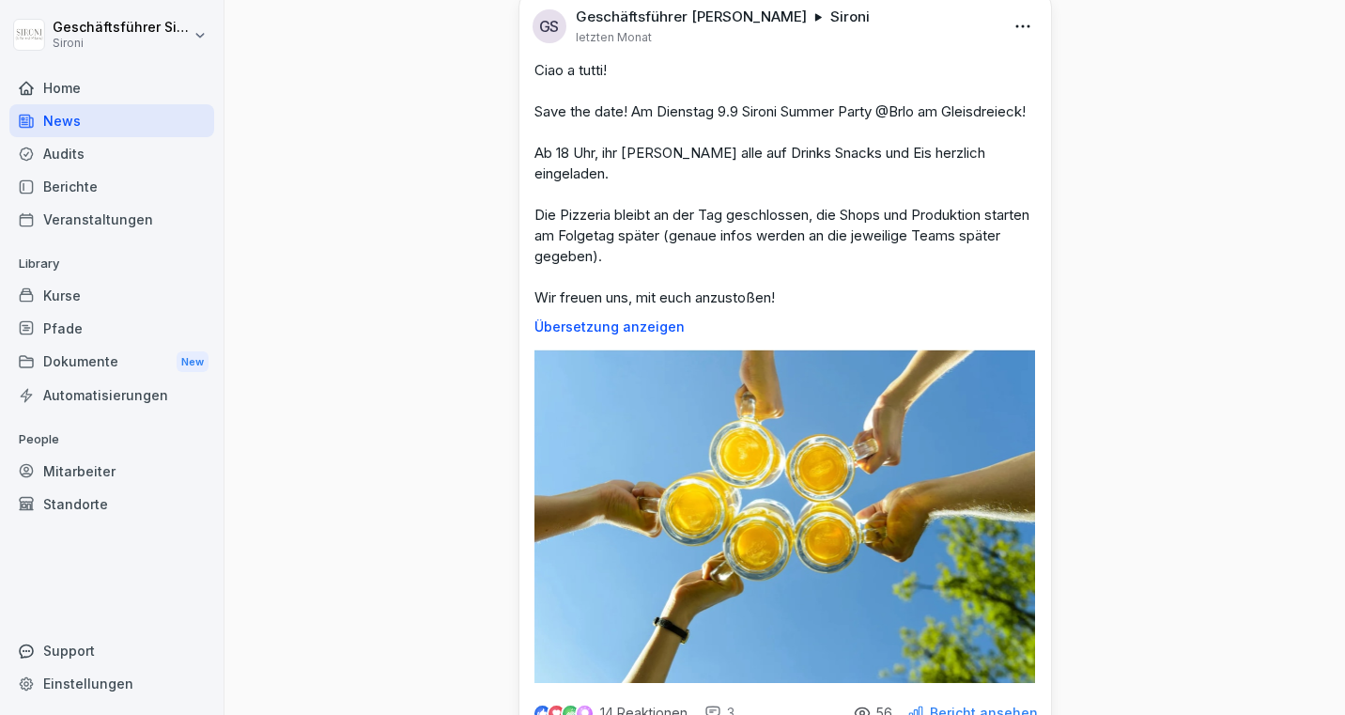
click at [752, 485] on img at bounding box center [784, 515] width 501 height 333
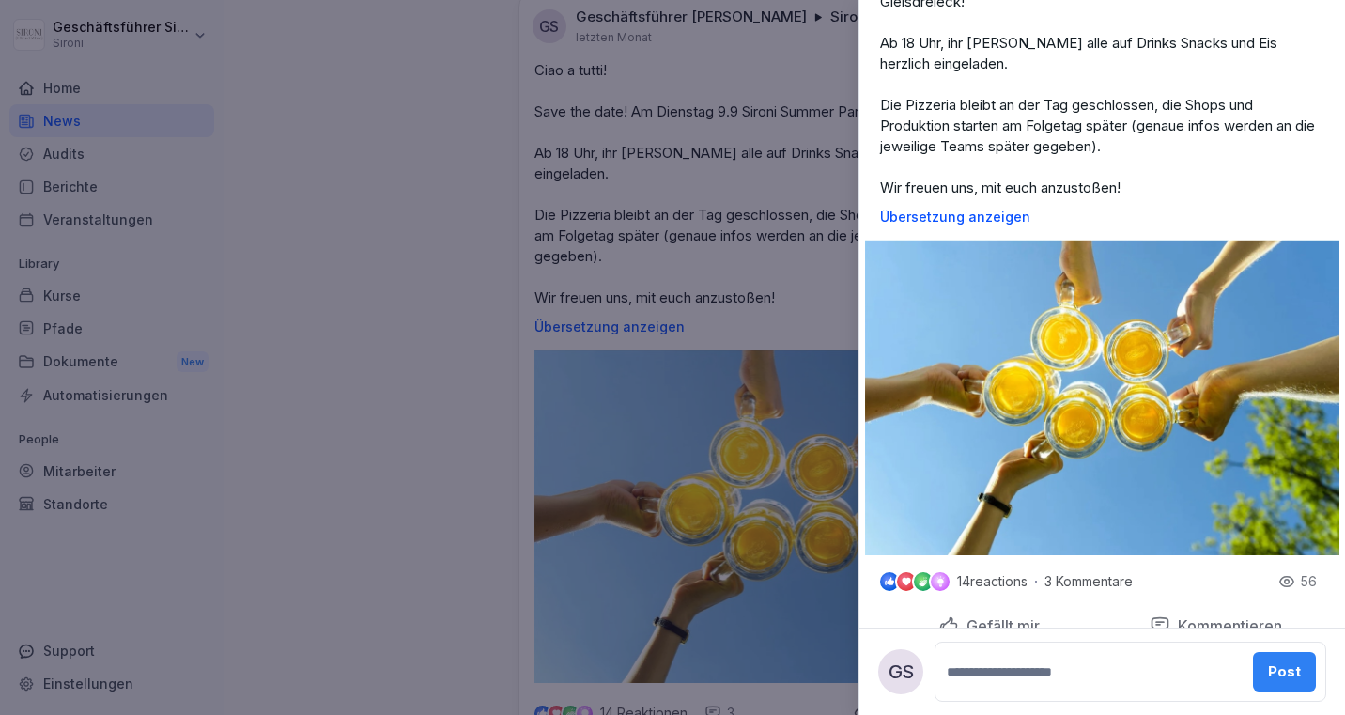
scroll to position [440, 0]
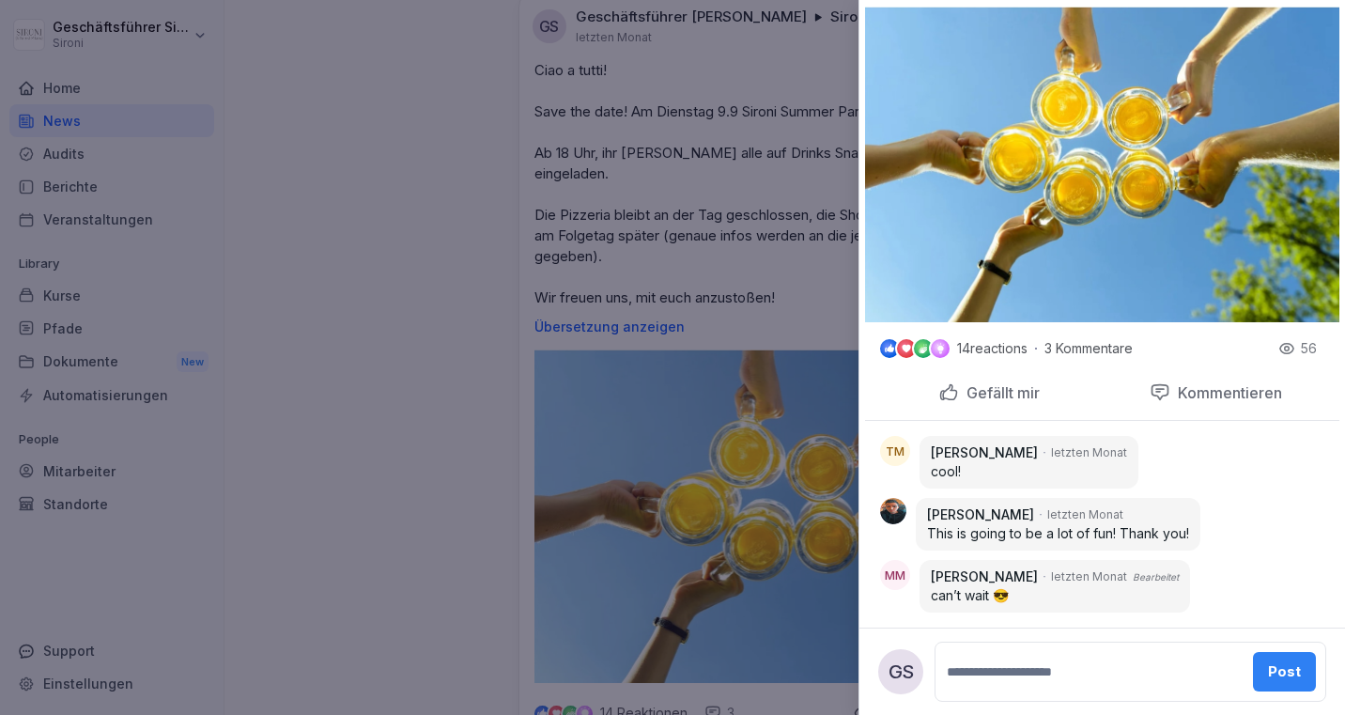
click at [1299, 343] on div "56" at bounding box center [1297, 348] width 38 height 19
click at [1291, 354] on icon at bounding box center [1286, 348] width 17 height 17
click at [1311, 348] on p "56" at bounding box center [1308, 348] width 16 height 19
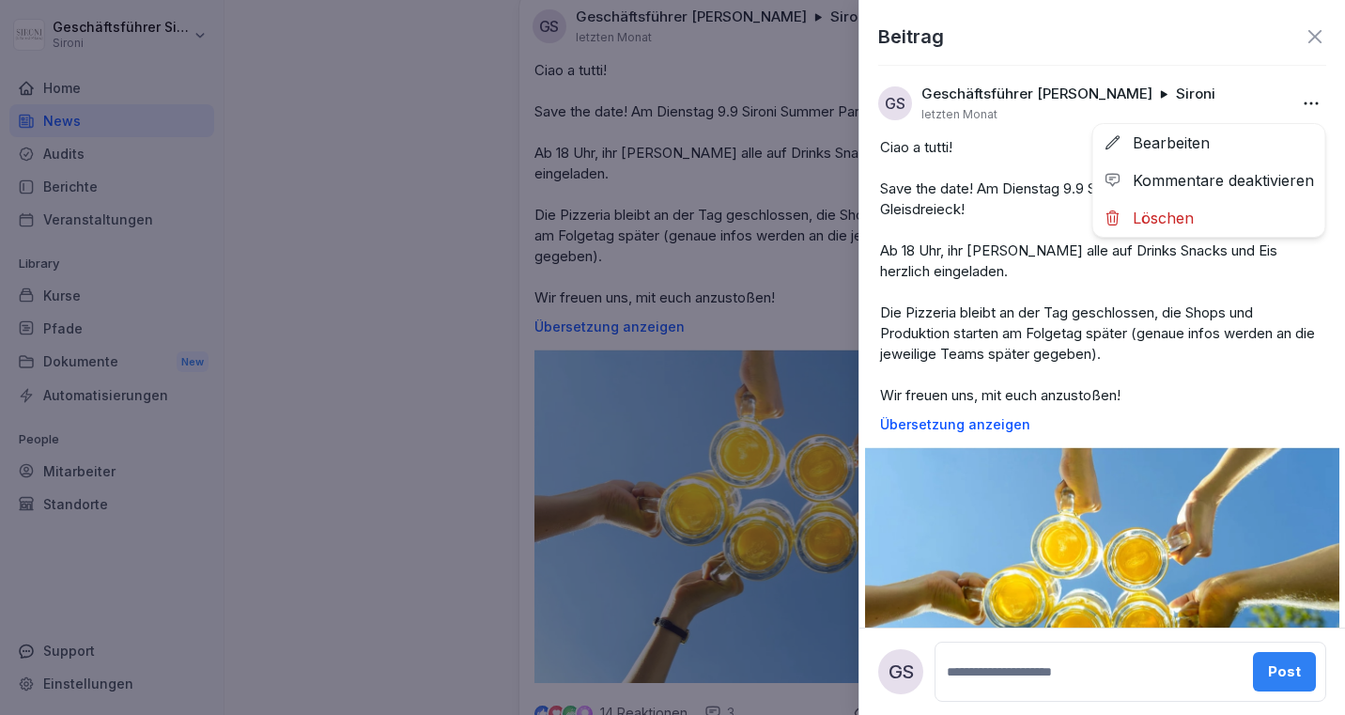
click at [1318, 97] on body "Geschäftsführer Sironi Sironi Home News Audits Berichte Veranstaltungen Library…" at bounding box center [672, 357] width 1345 height 715
click at [1191, 56] on body "Geschäftsführer Sironi Sironi Home News Audits Berichte Veranstaltungen Library…" at bounding box center [672, 357] width 1345 height 715
click at [1316, 34] on icon at bounding box center [1314, 36] width 13 height 13
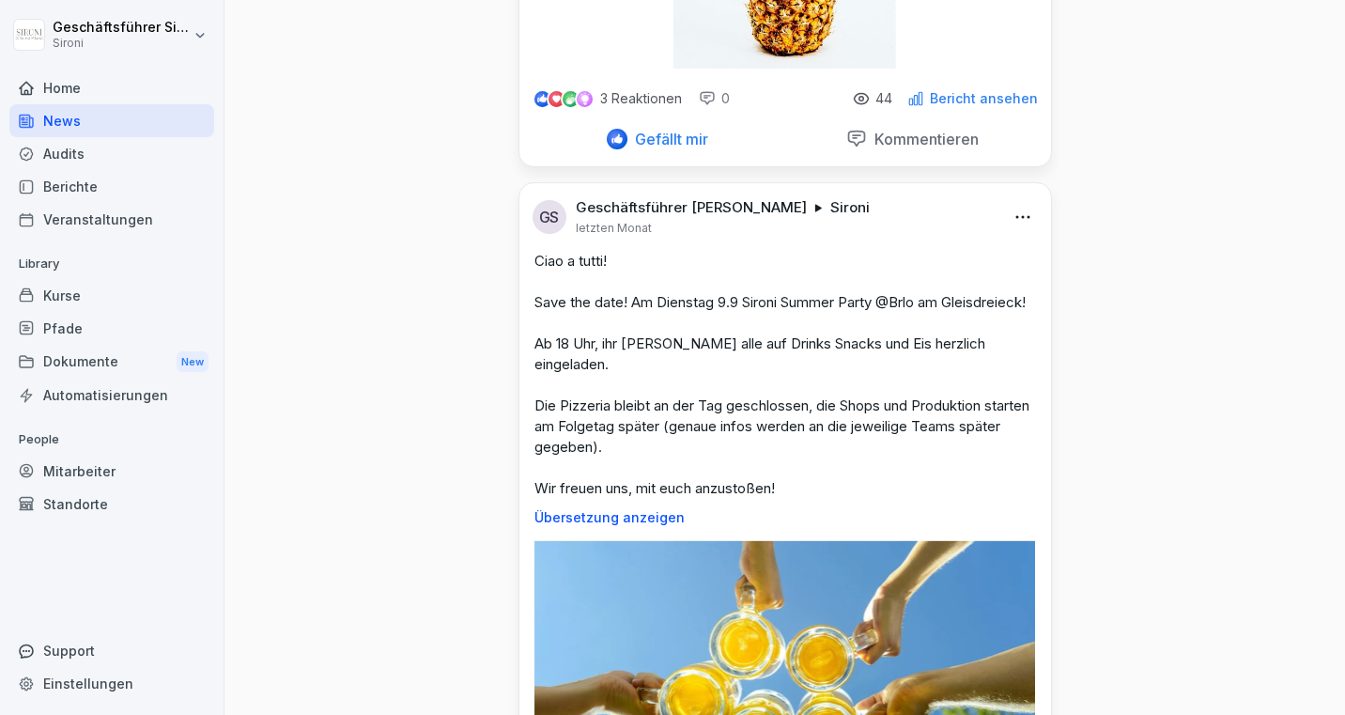
scroll to position [1300, 0]
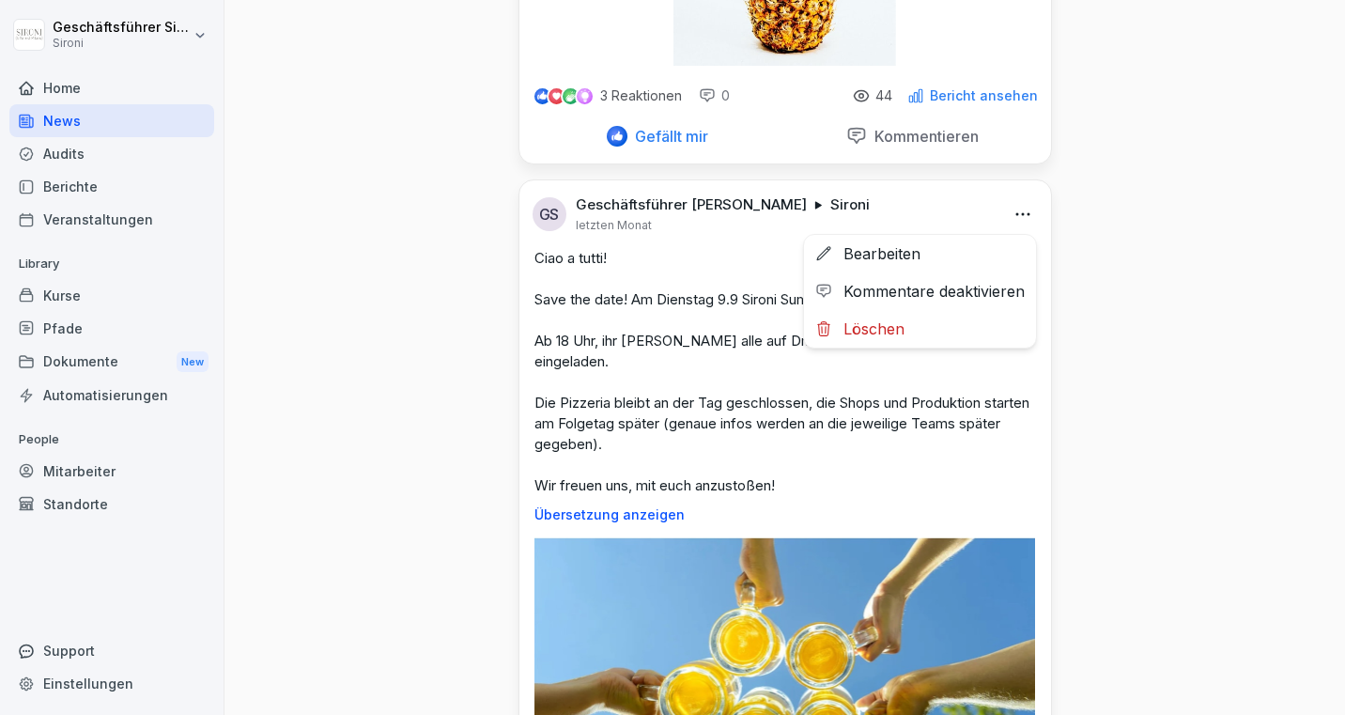
click at [1019, 210] on html "Geschäftsführer Sironi Sironi Home News Audits Berichte Veranstaltungen Library…" at bounding box center [672, 357] width 1345 height 715
click at [1120, 223] on html "Geschäftsführer Sironi Sironi Home News Audits Berichte Veranstaltungen Library…" at bounding box center [672, 357] width 1345 height 715
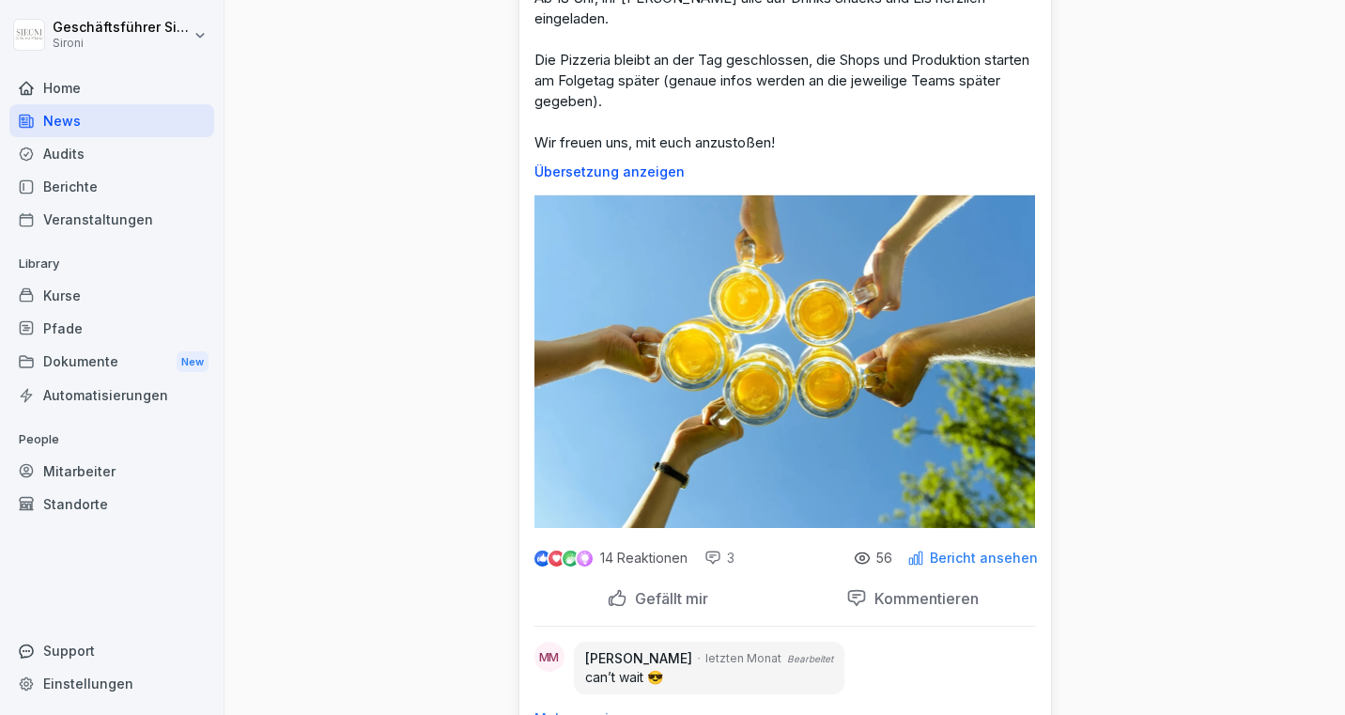
scroll to position [1647, 0]
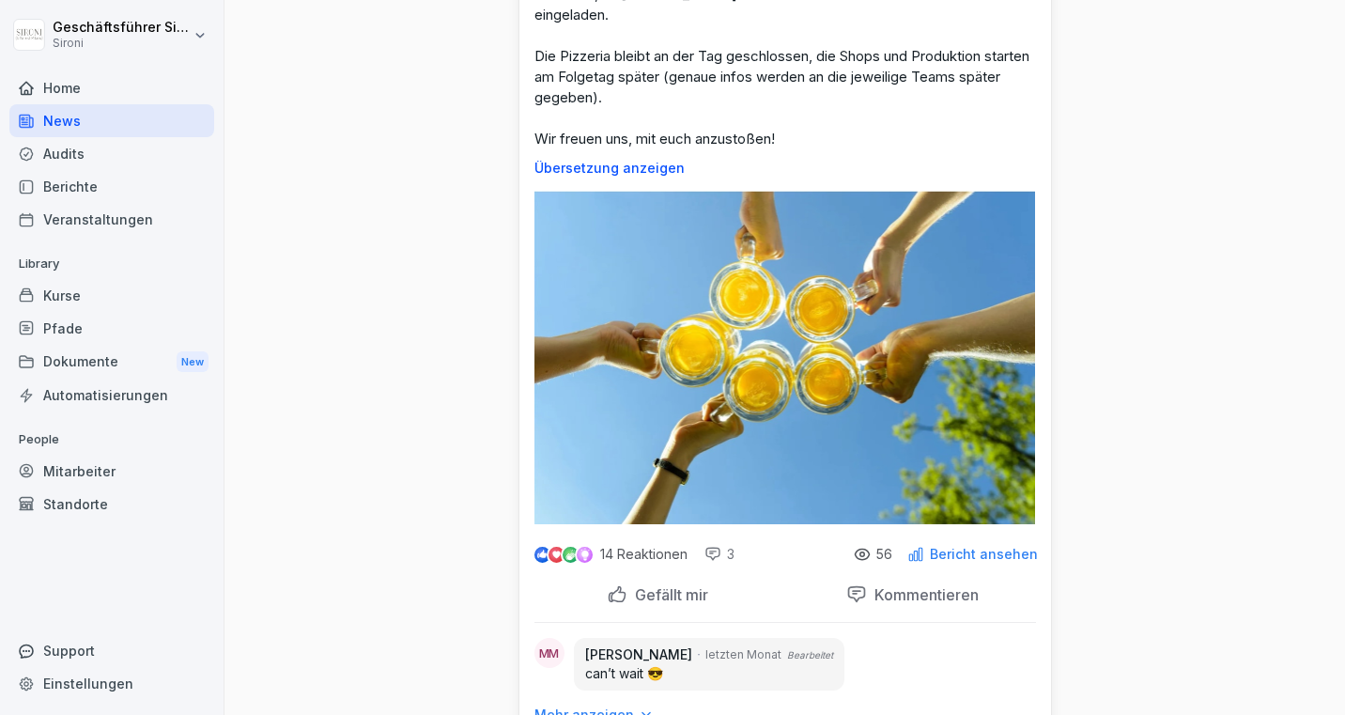
click at [990, 553] on p "Bericht ansehen" at bounding box center [984, 553] width 108 height 15
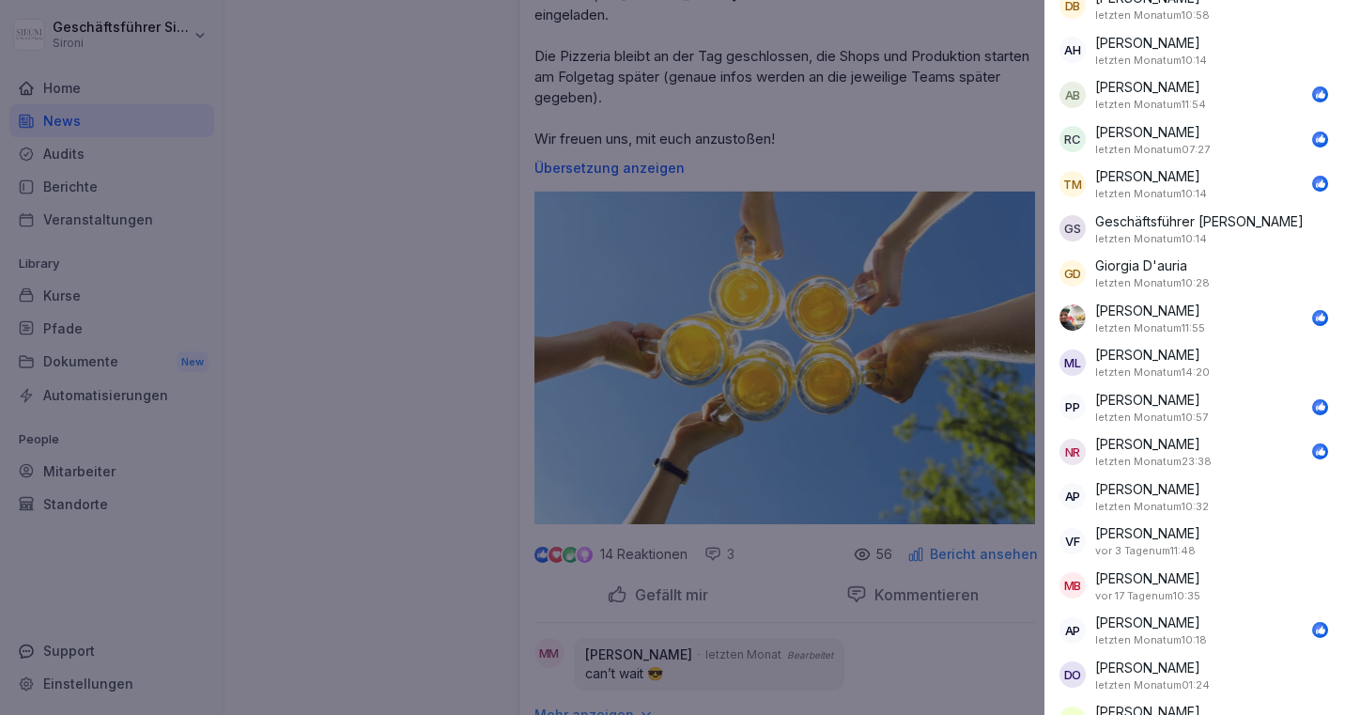
scroll to position [1592, 0]
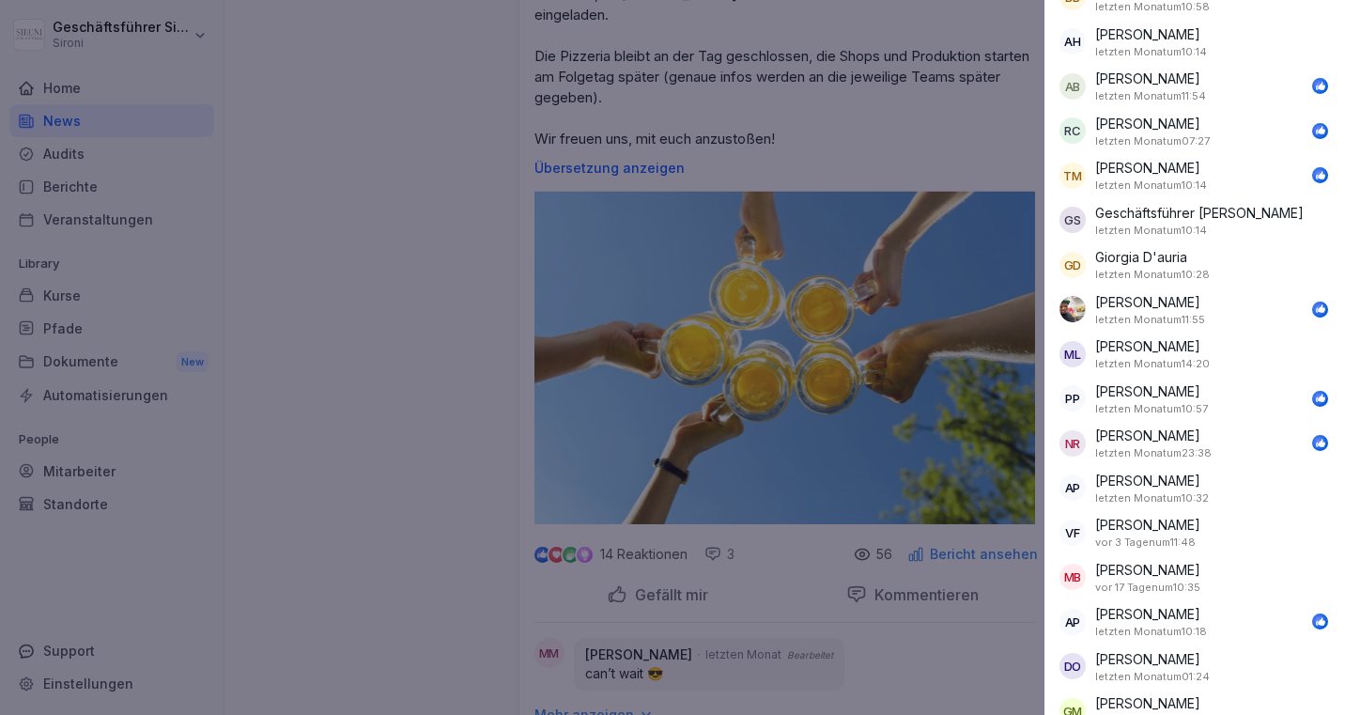
click at [452, 394] on div at bounding box center [672, 357] width 1345 height 715
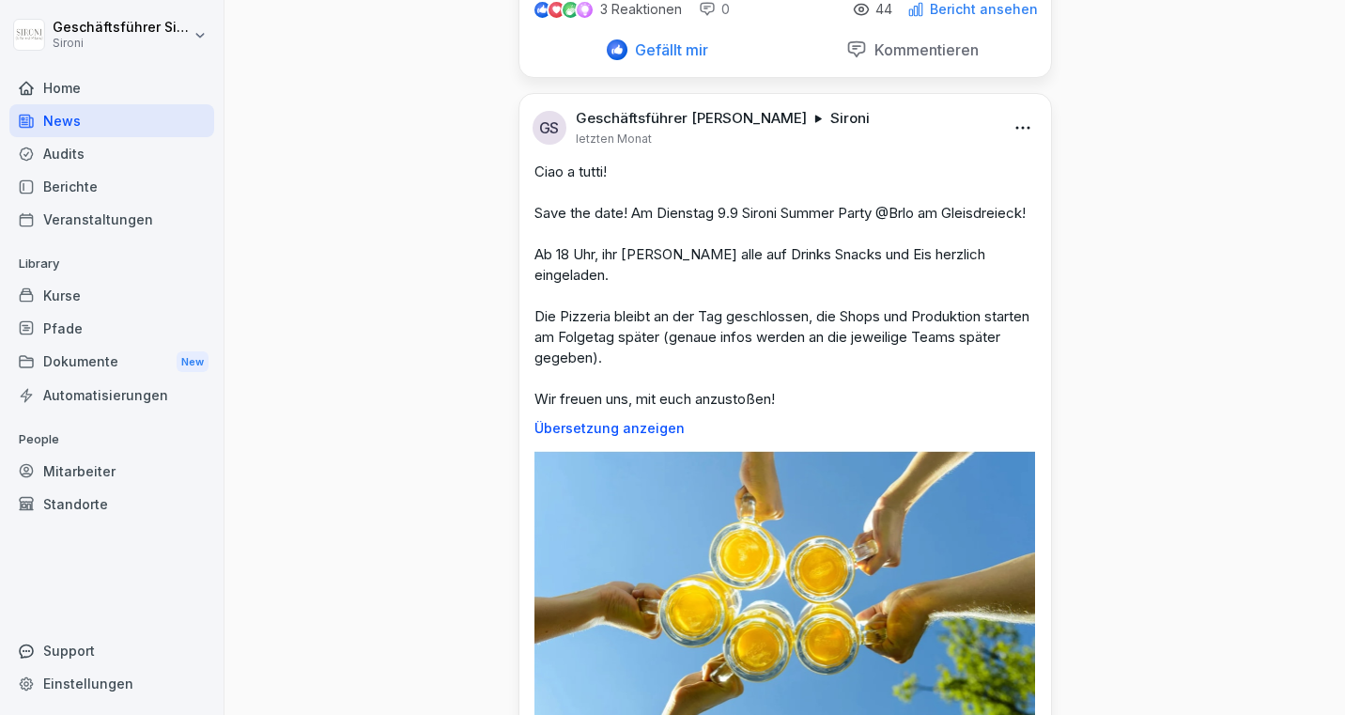
scroll to position [1388, 0]
click at [652, 426] on p "Übersetzung anzeigen" at bounding box center [784, 427] width 501 height 15
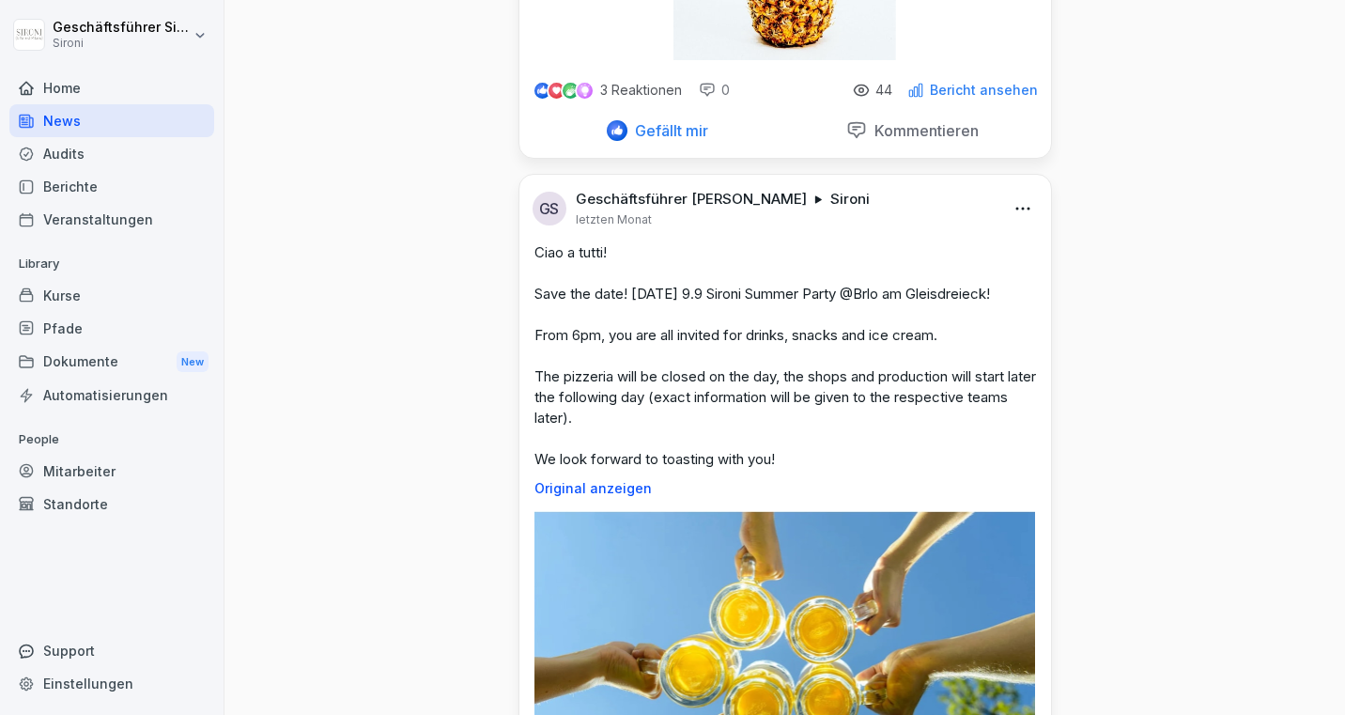
scroll to position [1216, 0]
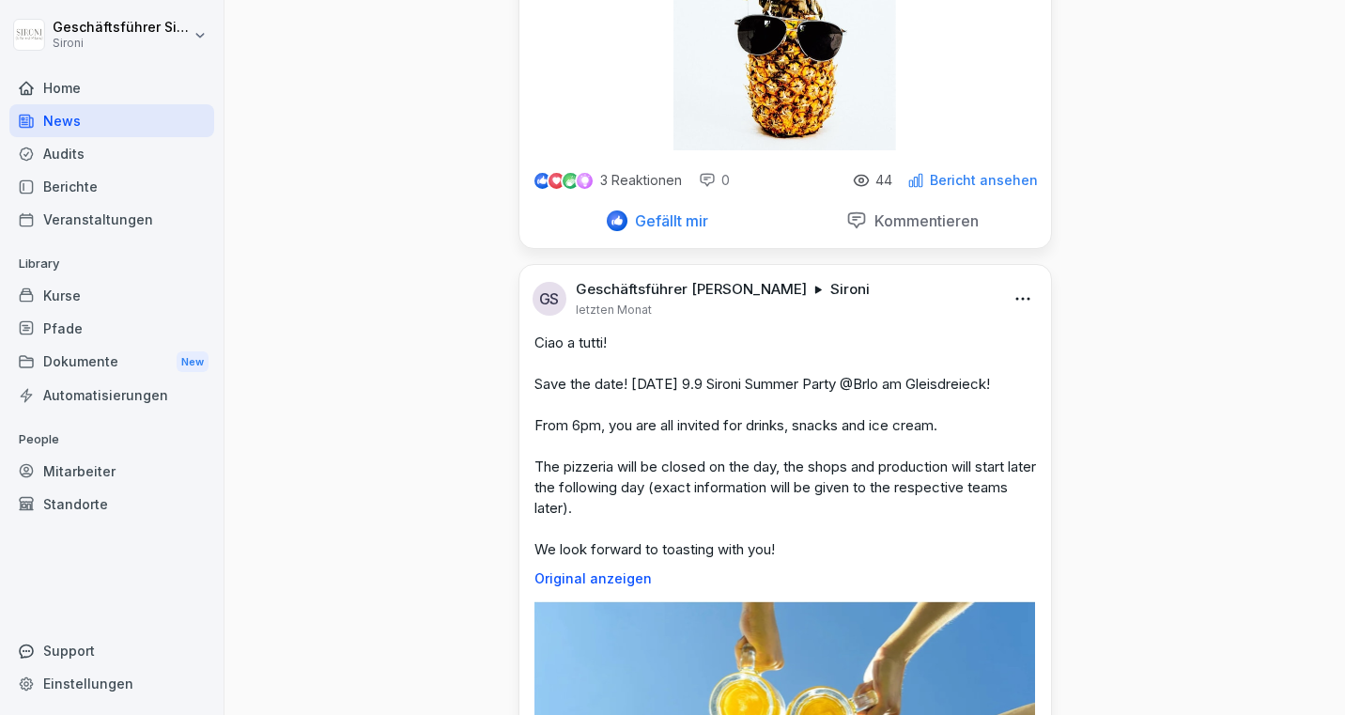
click at [1020, 296] on html "Geschäftsführer Sironi Sironi Home News Audits Berichte Veranstaltungen Library…" at bounding box center [672, 357] width 1345 height 715
click at [1136, 305] on html "Geschäftsführer Sironi Sironi Home News Audits Berichte Veranstaltungen Library…" at bounding box center [672, 357] width 1345 height 715
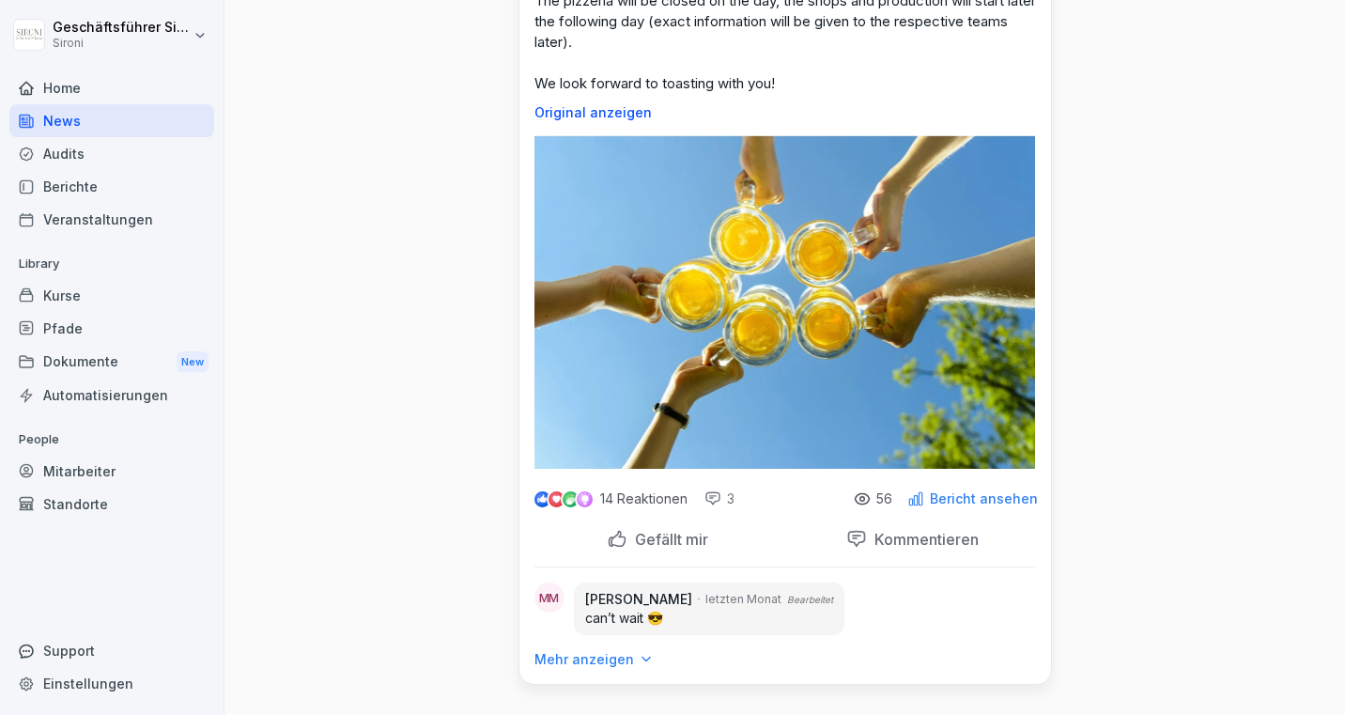
scroll to position [1702, 0]
click at [625, 664] on p "Mehr anzeigen" at bounding box center [584, 659] width 100 height 19
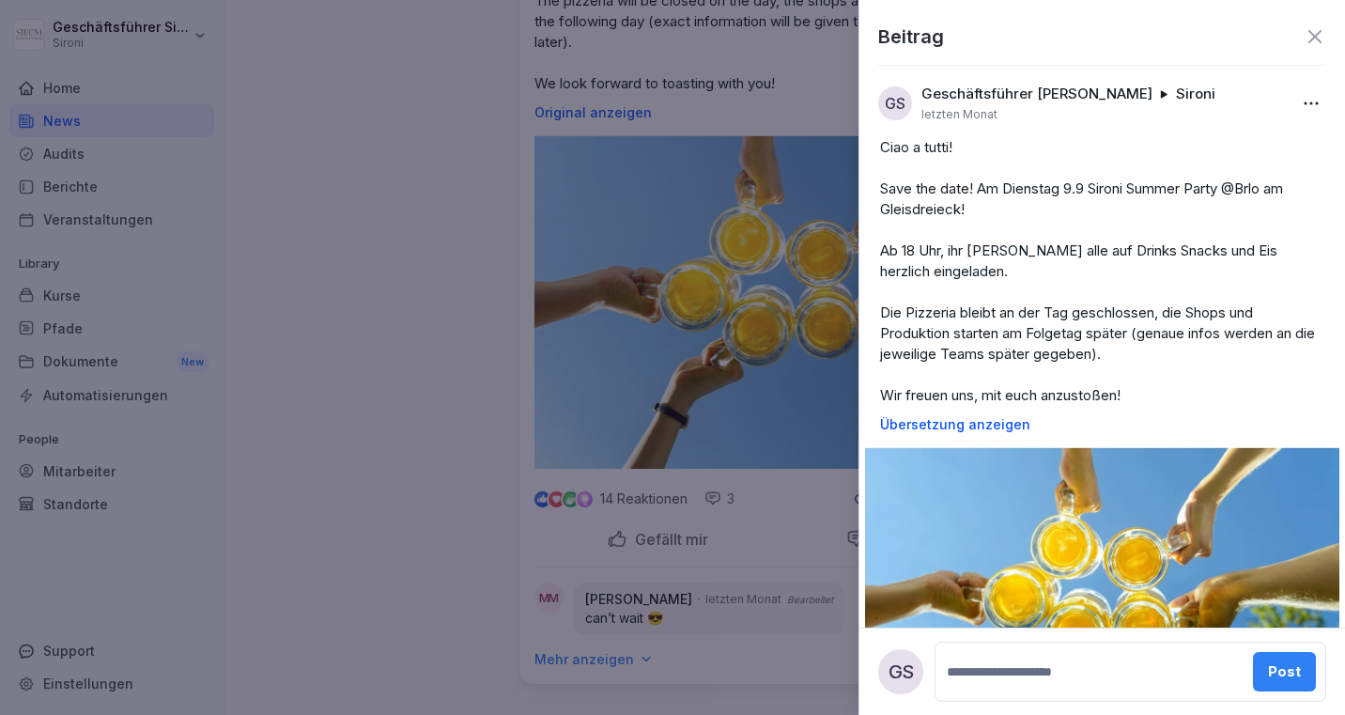
click at [400, 159] on div at bounding box center [672, 357] width 1345 height 715
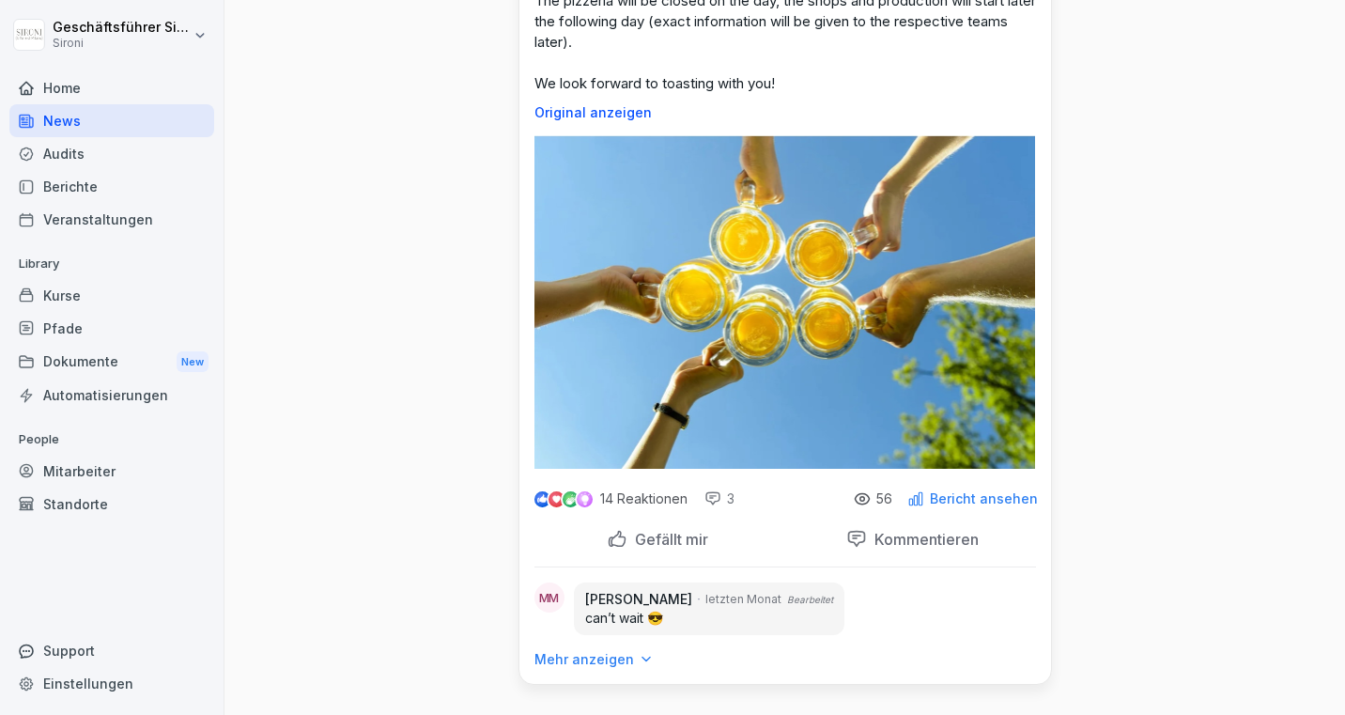
click at [75, 117] on div "News" at bounding box center [111, 120] width 205 height 33
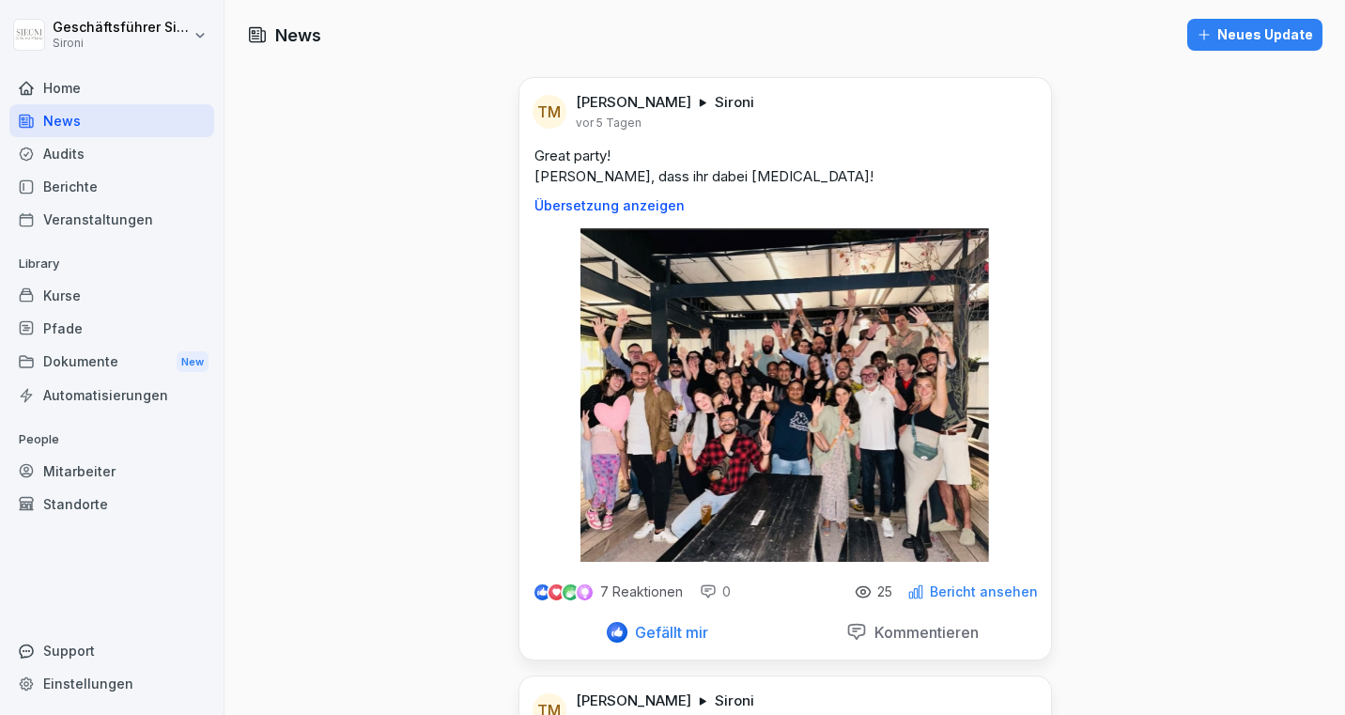
click at [1272, 30] on div "Neues Update" at bounding box center [1254, 34] width 116 height 21
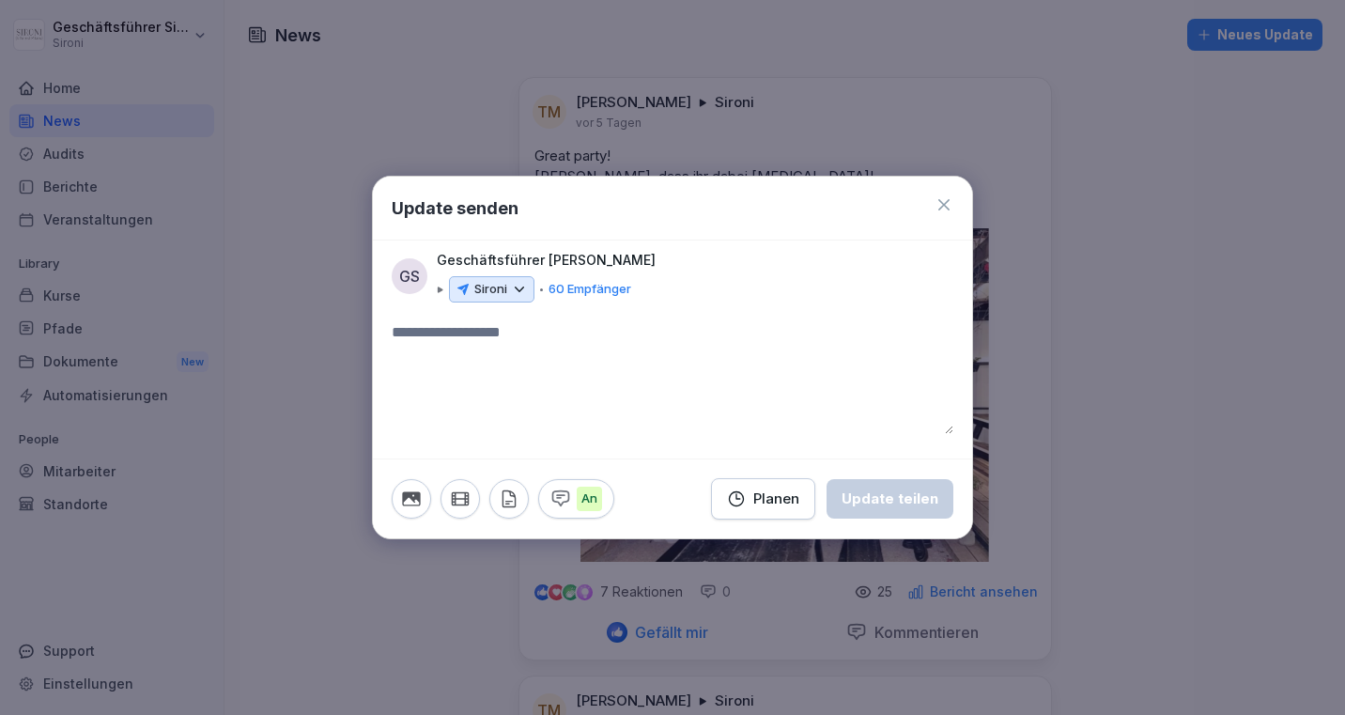
click at [483, 284] on p "Sironi" at bounding box center [490, 289] width 33 height 19
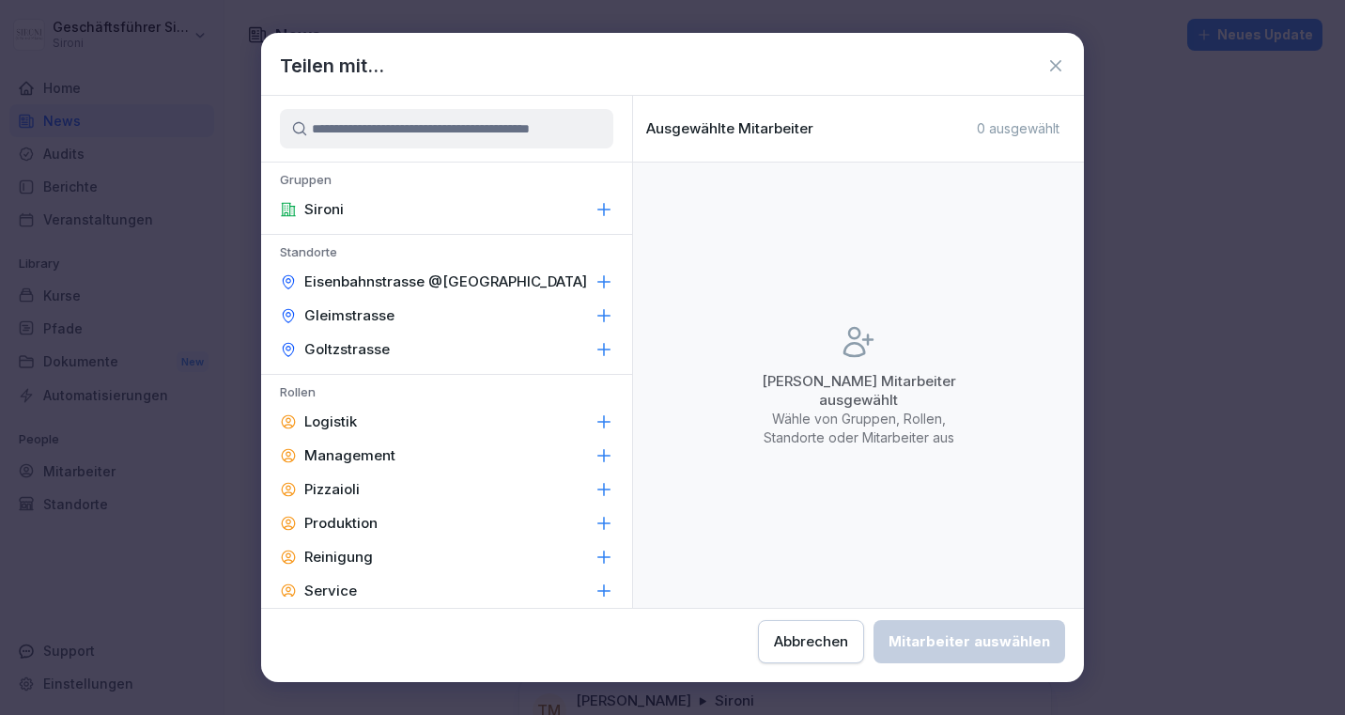
click at [1059, 65] on icon at bounding box center [1055, 65] width 19 height 19
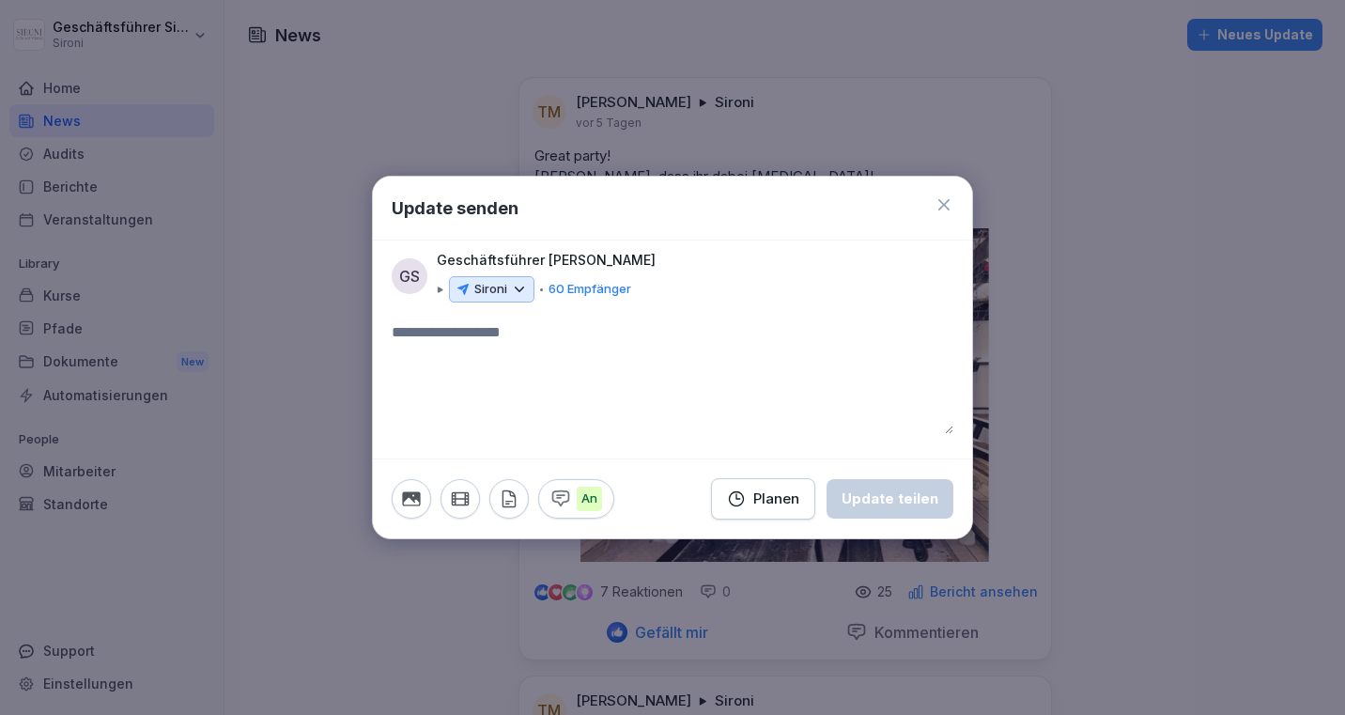
click at [1204, 96] on div at bounding box center [672, 357] width 1345 height 715
click at [945, 203] on icon at bounding box center [943, 204] width 11 height 11
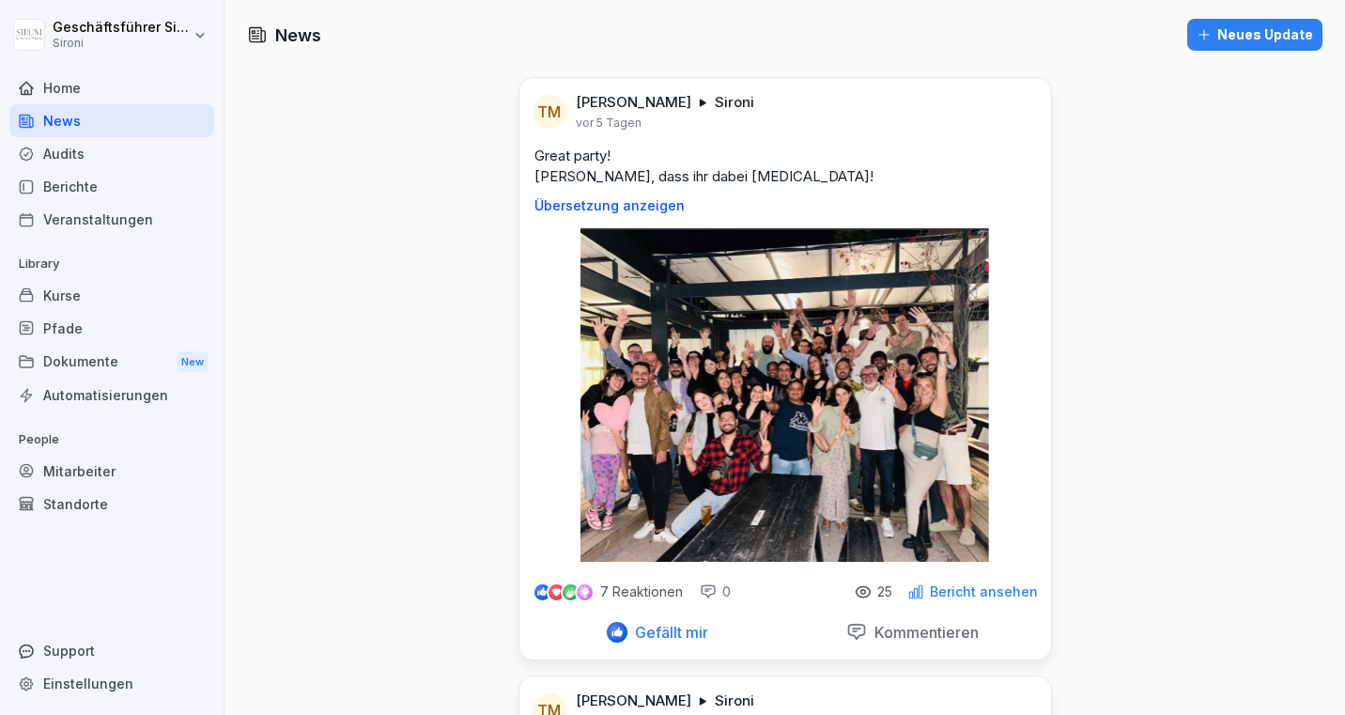
click at [54, 302] on div "Kurse" at bounding box center [111, 295] width 205 height 33
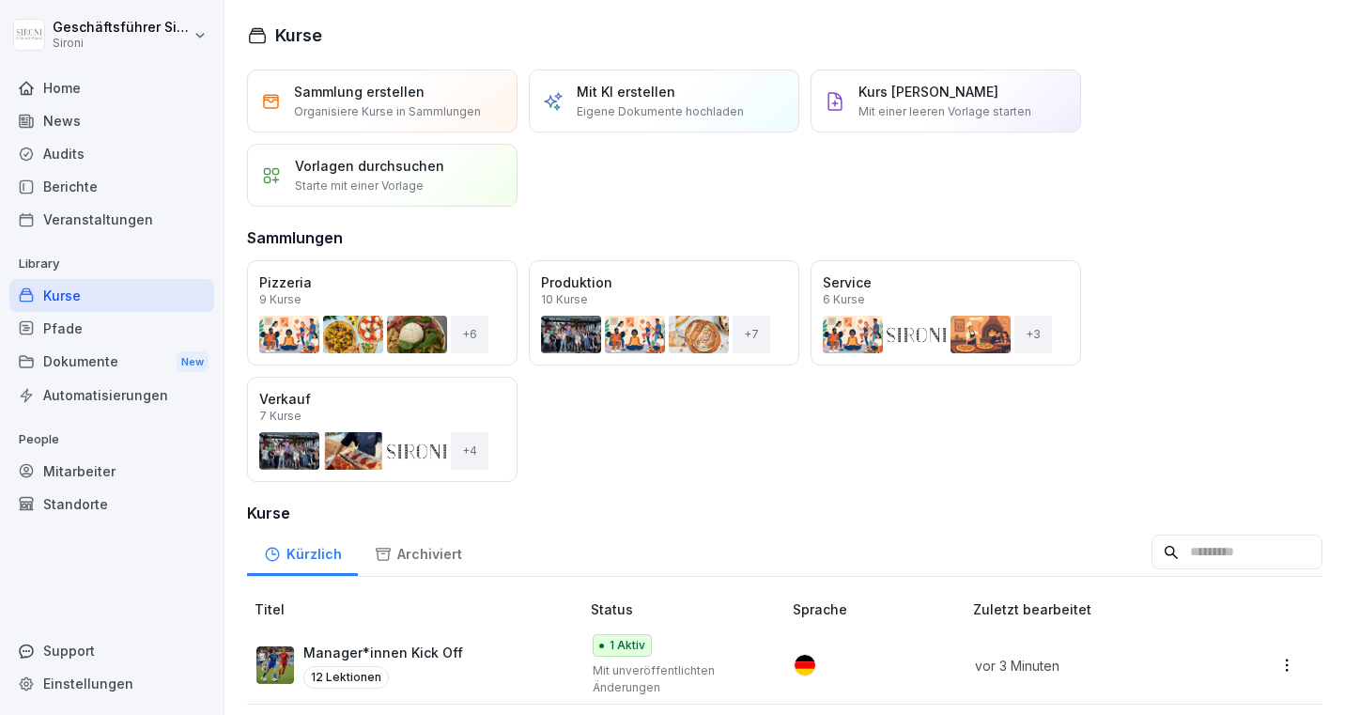
click at [76, 465] on div "Mitarbeiter" at bounding box center [111, 470] width 205 height 33
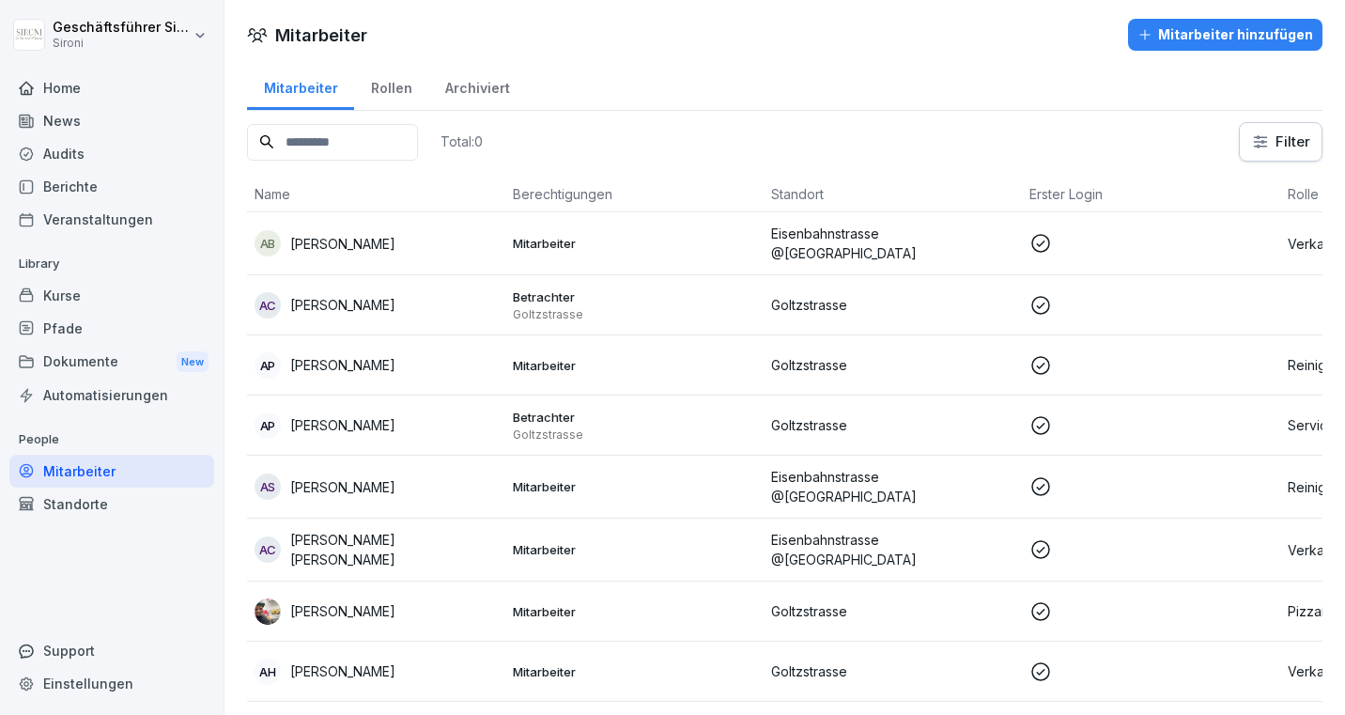
click at [76, 465] on div "Mitarbeiter" at bounding box center [111, 470] width 205 height 33
click at [341, 250] on p "Alessandro Becchi" at bounding box center [342, 244] width 105 height 20
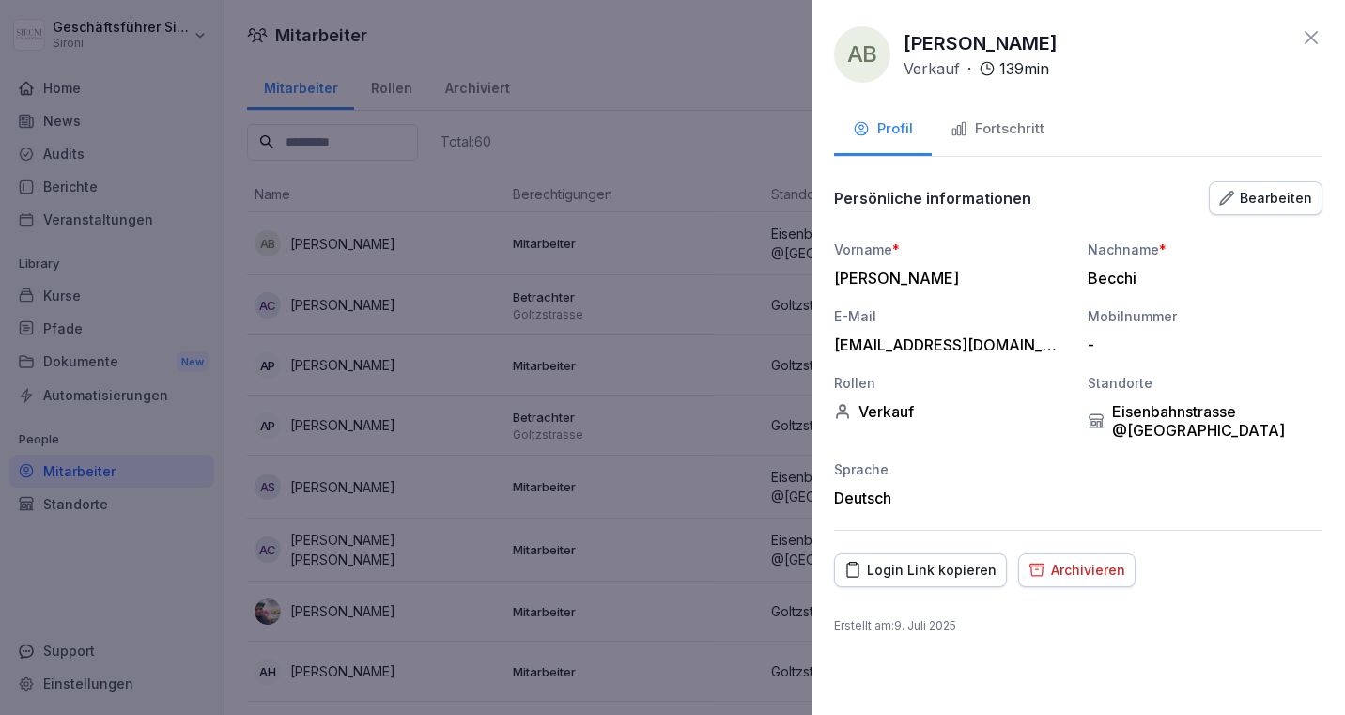
click at [1002, 139] on button "Fortschritt" at bounding box center [996, 130] width 131 height 51
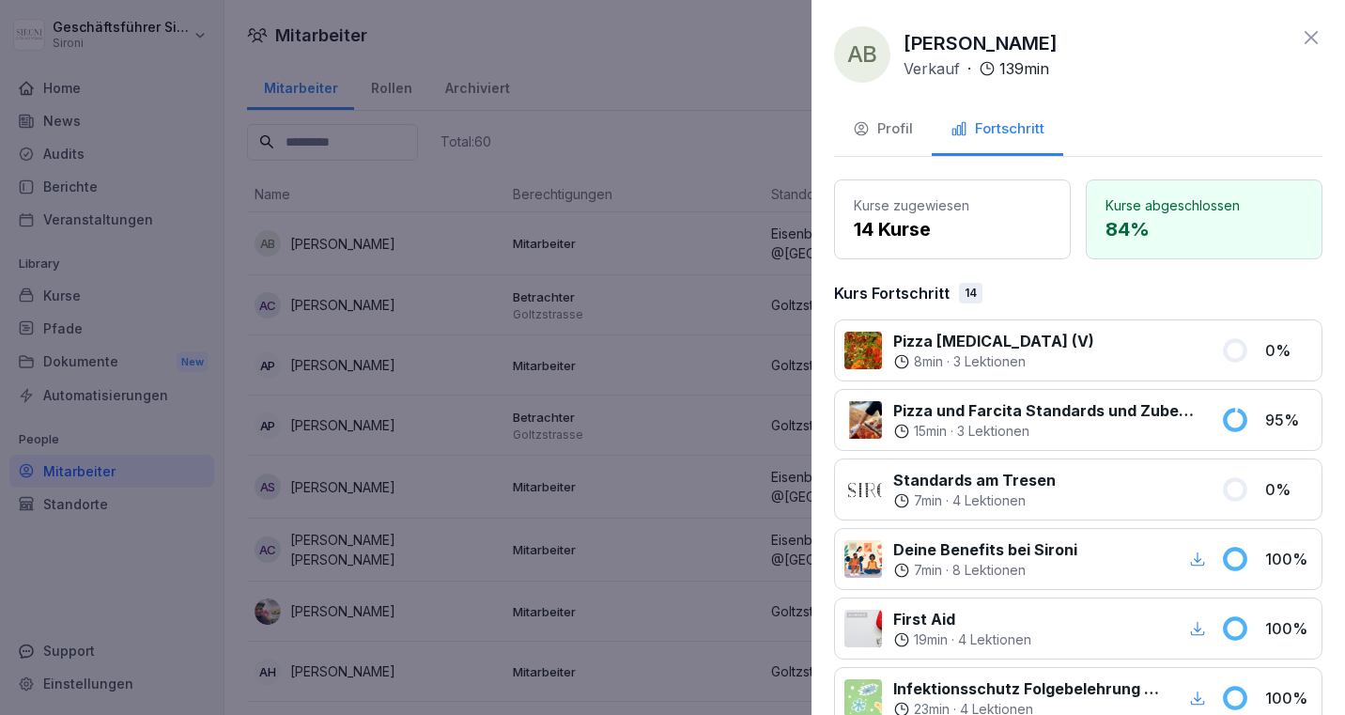
click at [1311, 32] on icon at bounding box center [1311, 37] width 23 height 23
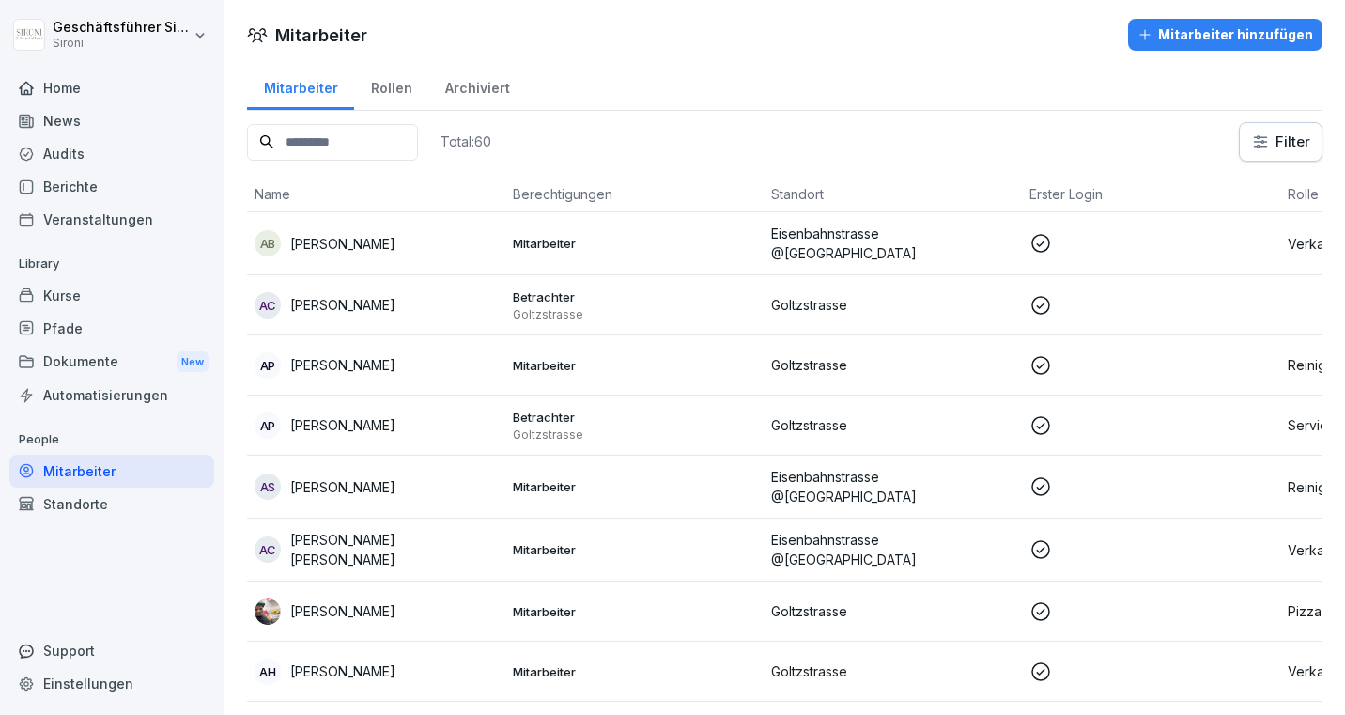
click at [69, 467] on div "Mitarbeiter" at bounding box center [111, 470] width 205 height 33
click at [46, 293] on div "Kurse" at bounding box center [111, 295] width 205 height 33
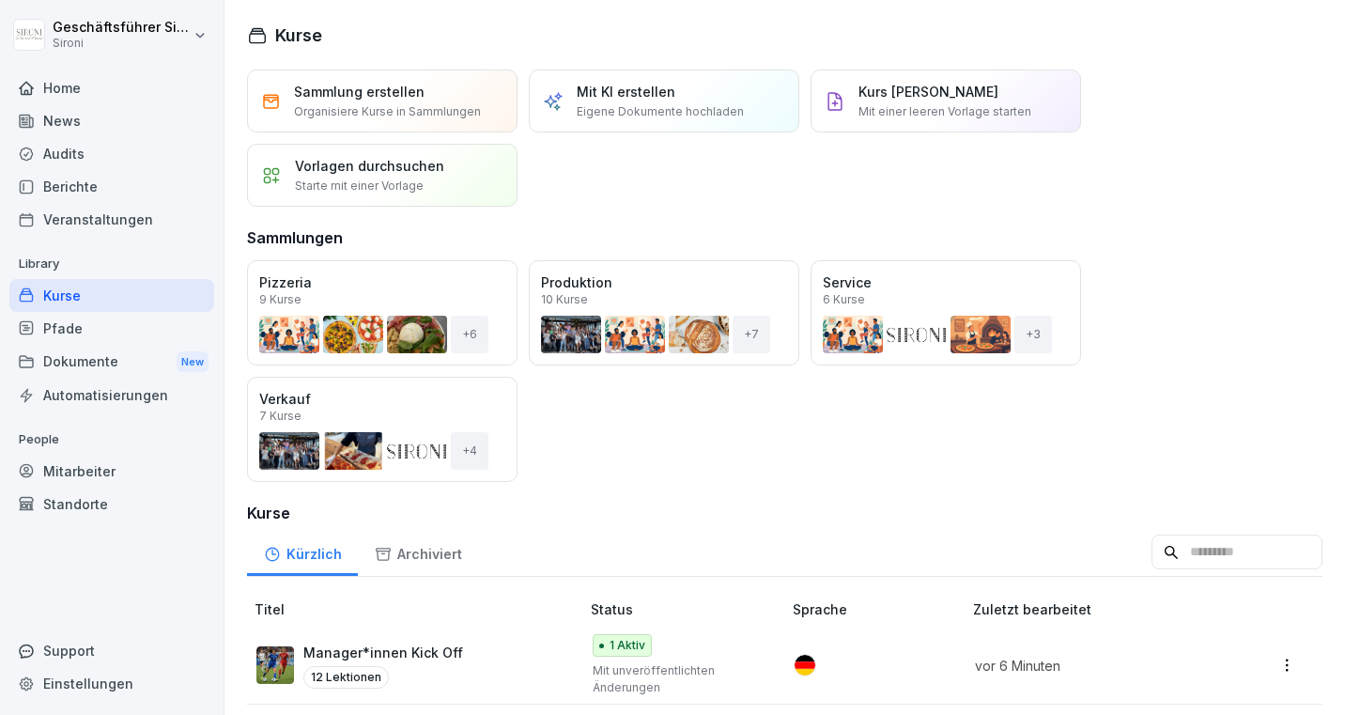
click at [0, 0] on div "Öffnen" at bounding box center [0, 0] width 0 height 0
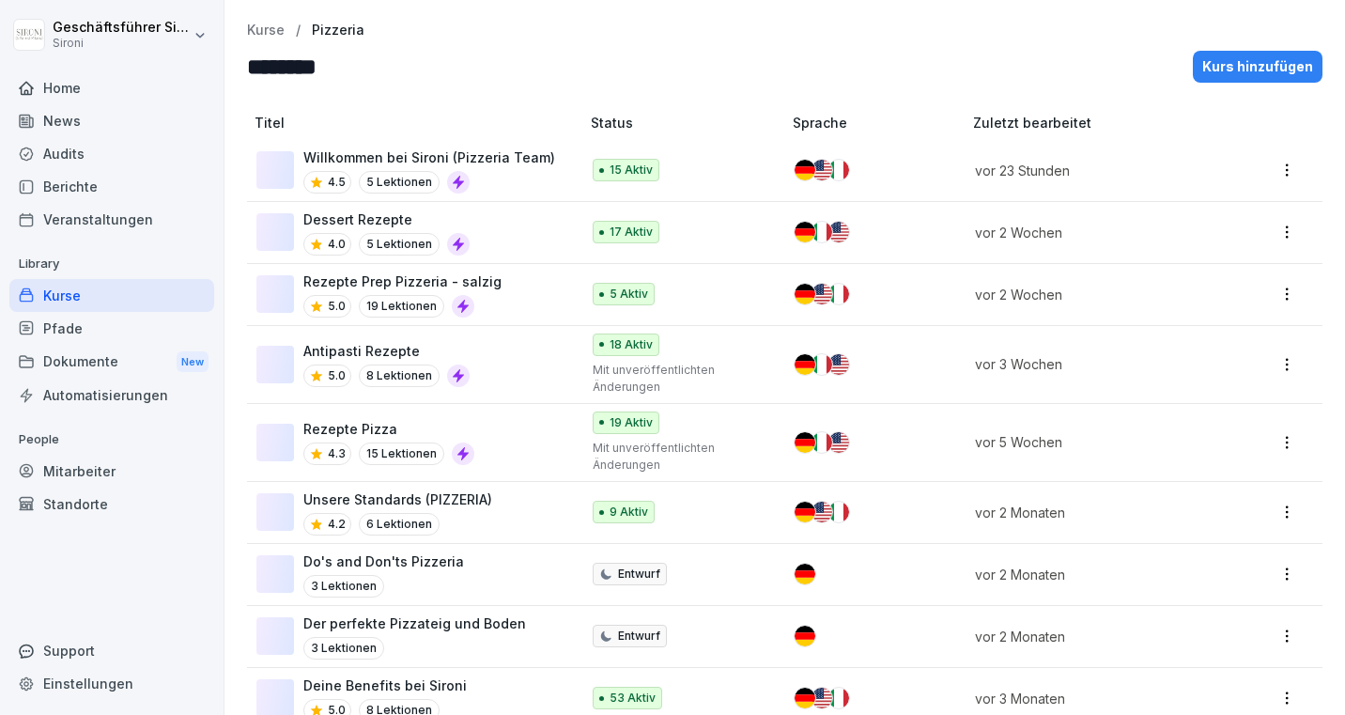
click at [370, 304] on p "19 Lektionen" at bounding box center [401, 306] width 85 height 23
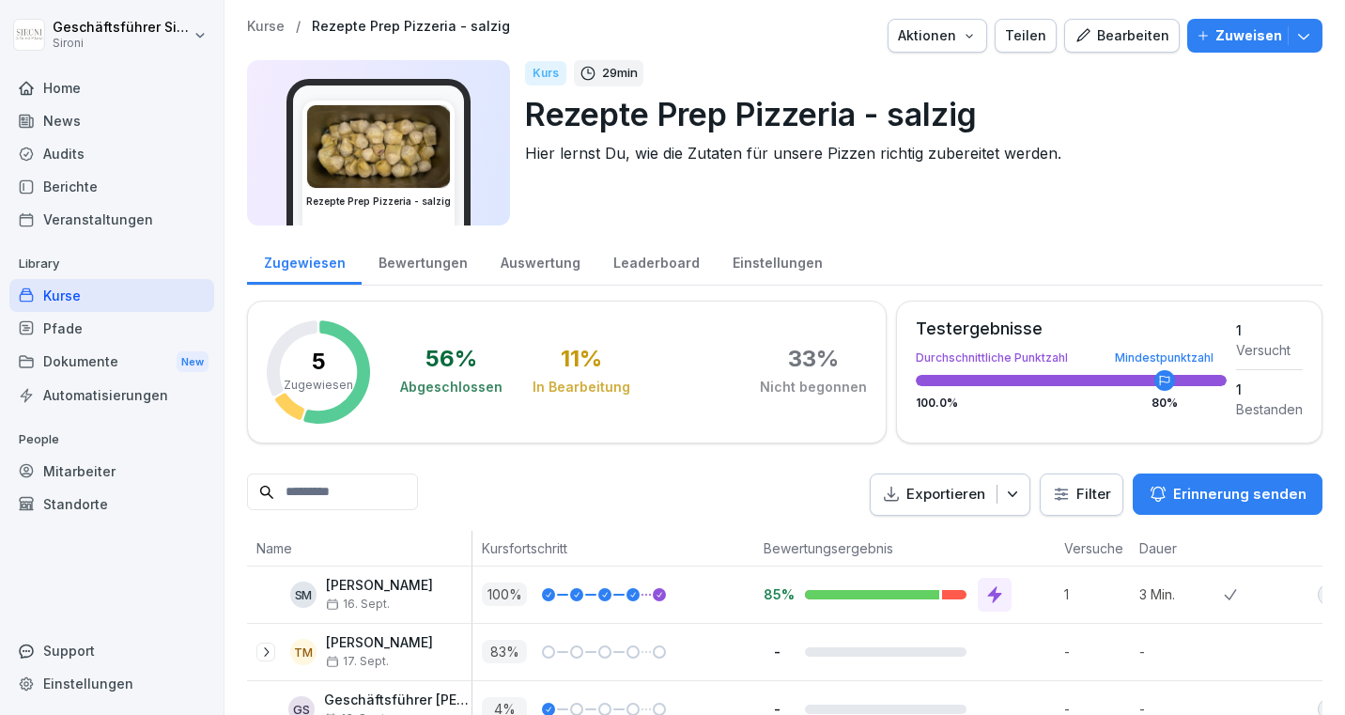
scroll to position [156, 0]
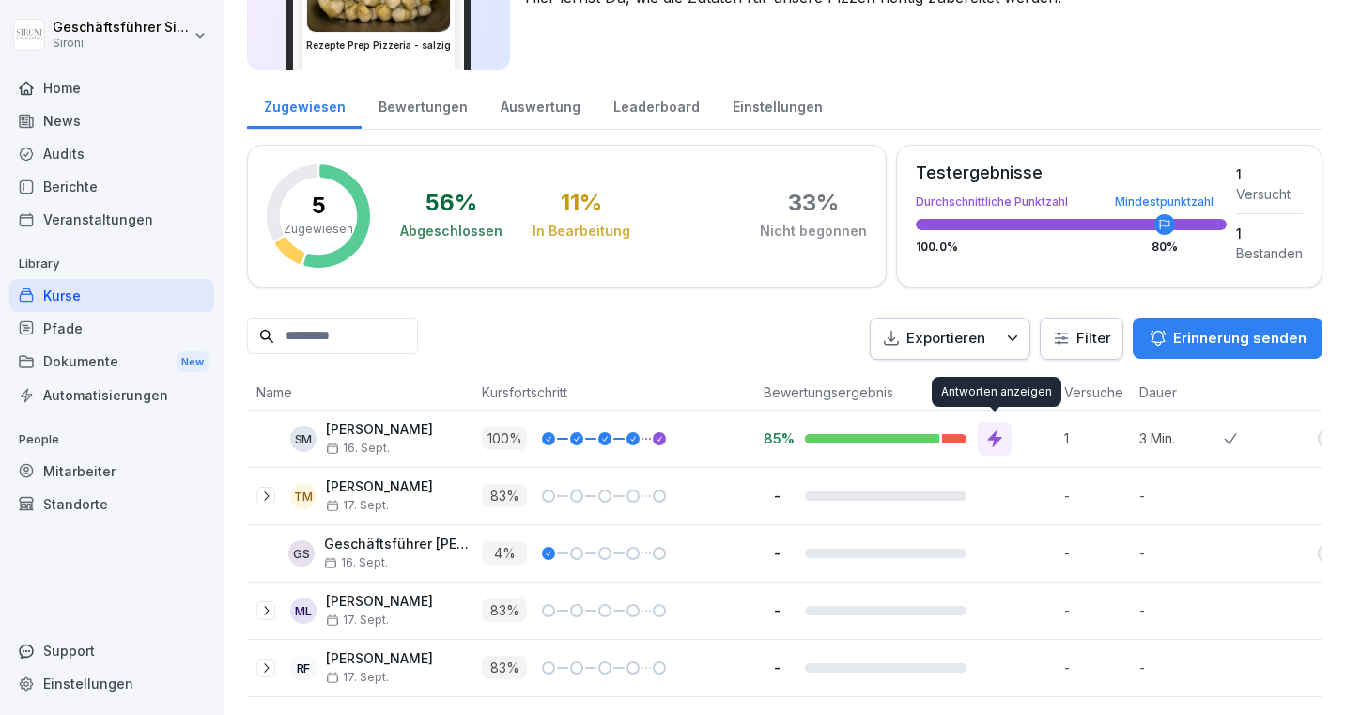
click at [989, 438] on icon at bounding box center [995, 438] width 14 height 17
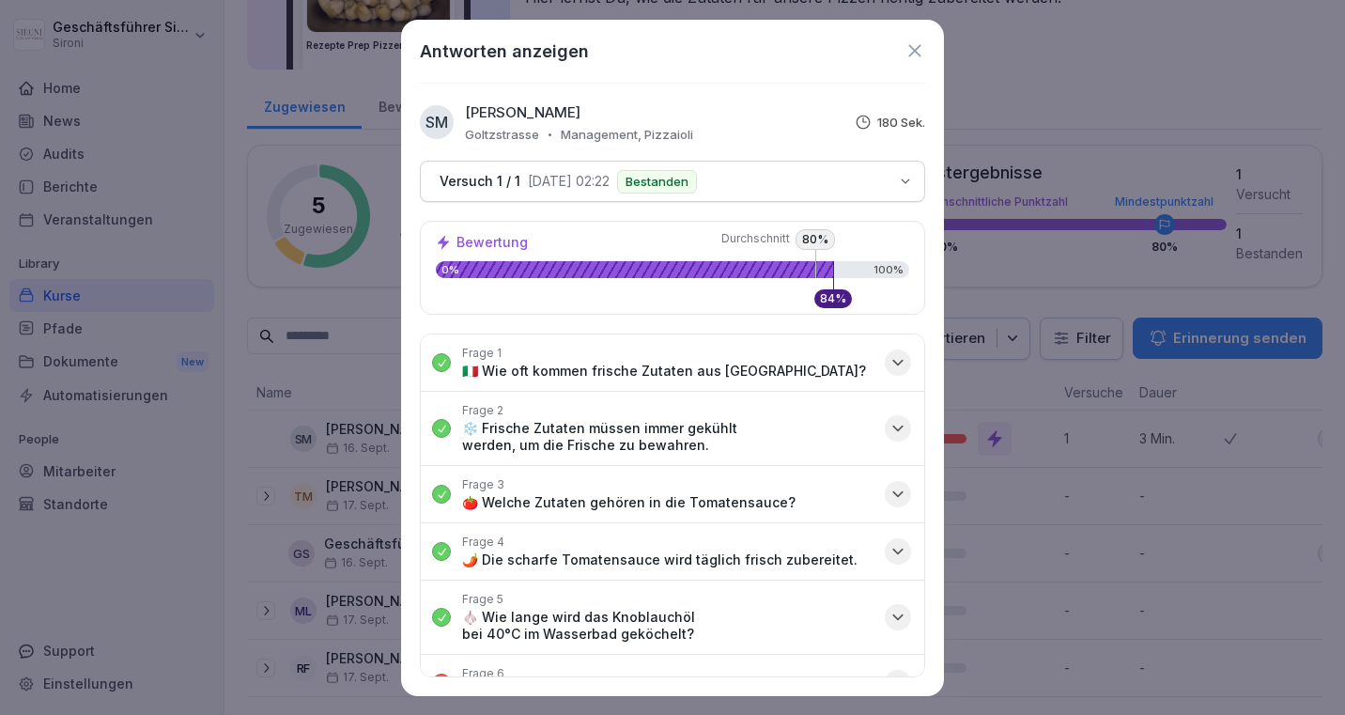
scroll to position [469, 0]
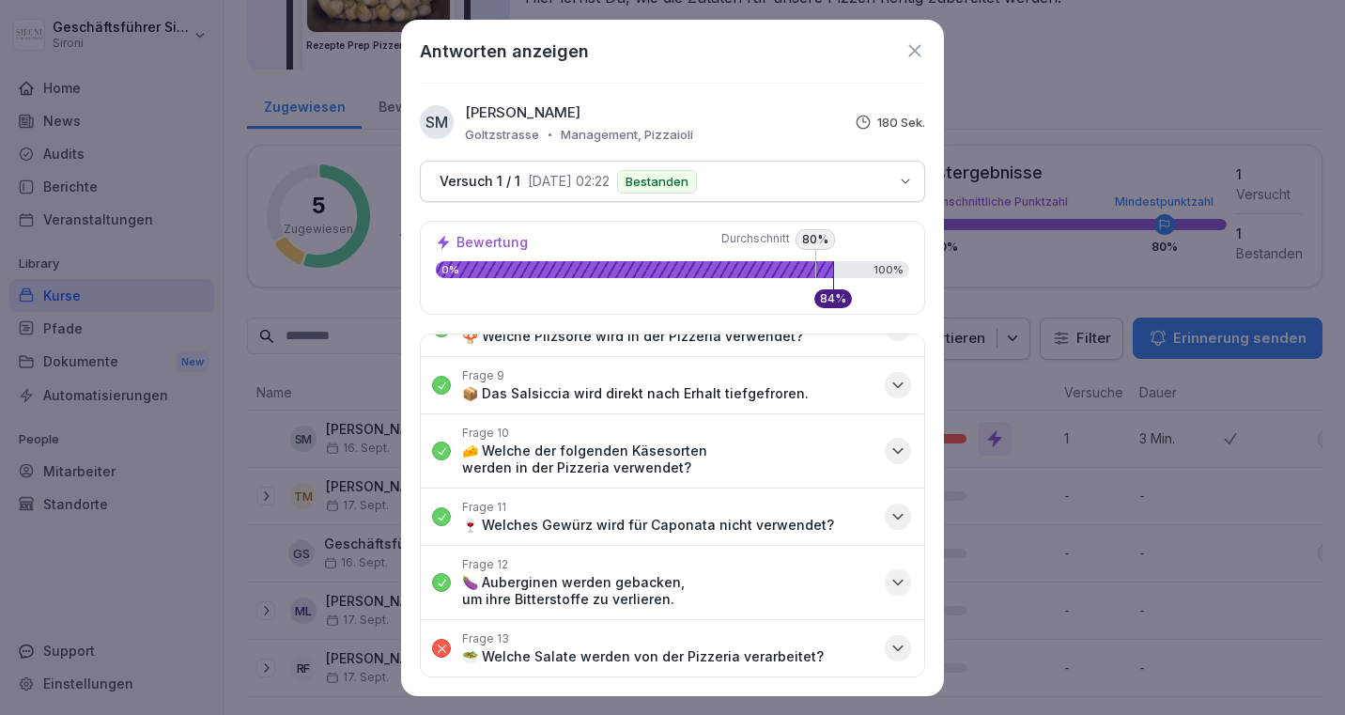
click at [900, 638] on icon "button" at bounding box center [897, 647] width 19 height 19
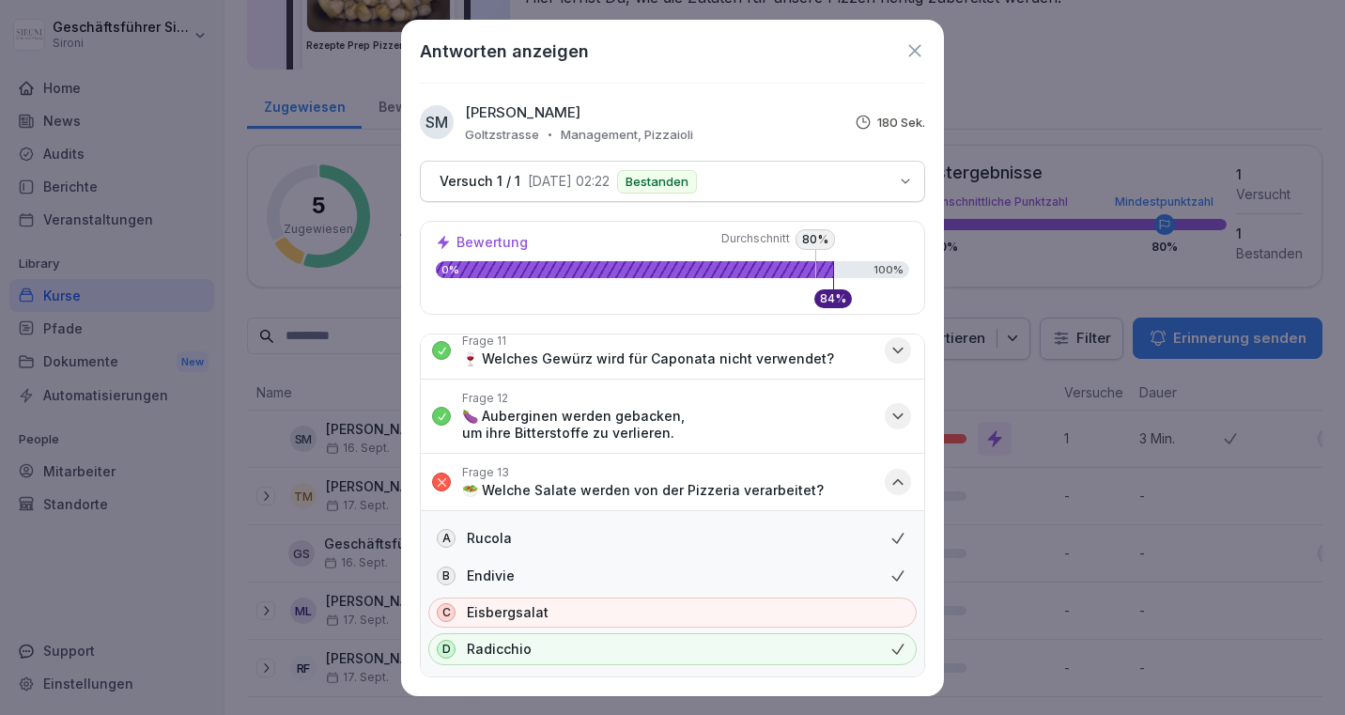
click at [917, 45] on icon at bounding box center [914, 50] width 21 height 21
